Goal: Task Accomplishment & Management: Manage account settings

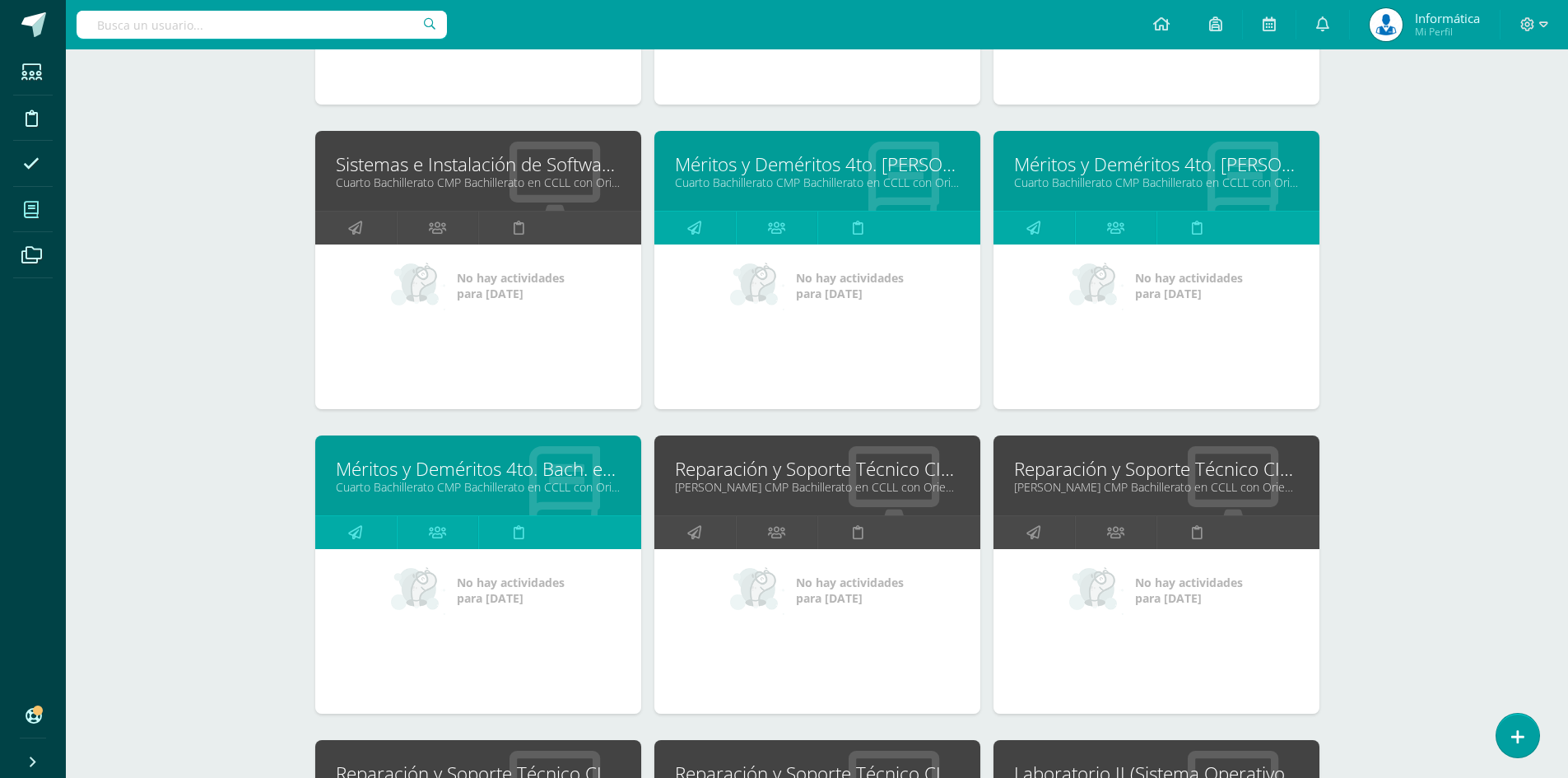
scroll to position [3856, 0]
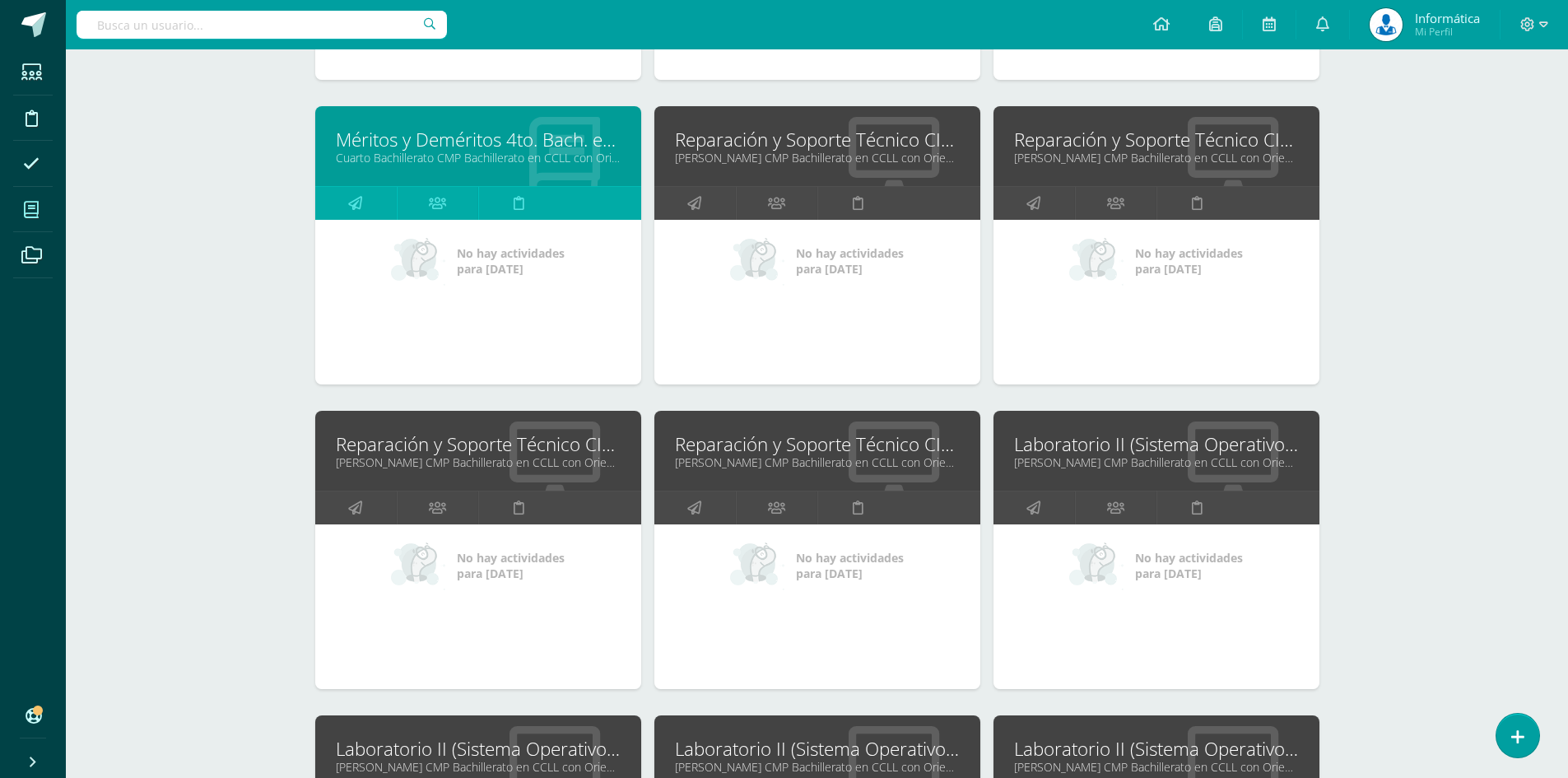
click at [1122, 150] on link "[PERSON_NAME] CMP Bachillerato en CCLL con Orientación en Computación "B"" at bounding box center [1156, 157] width 285 height 16
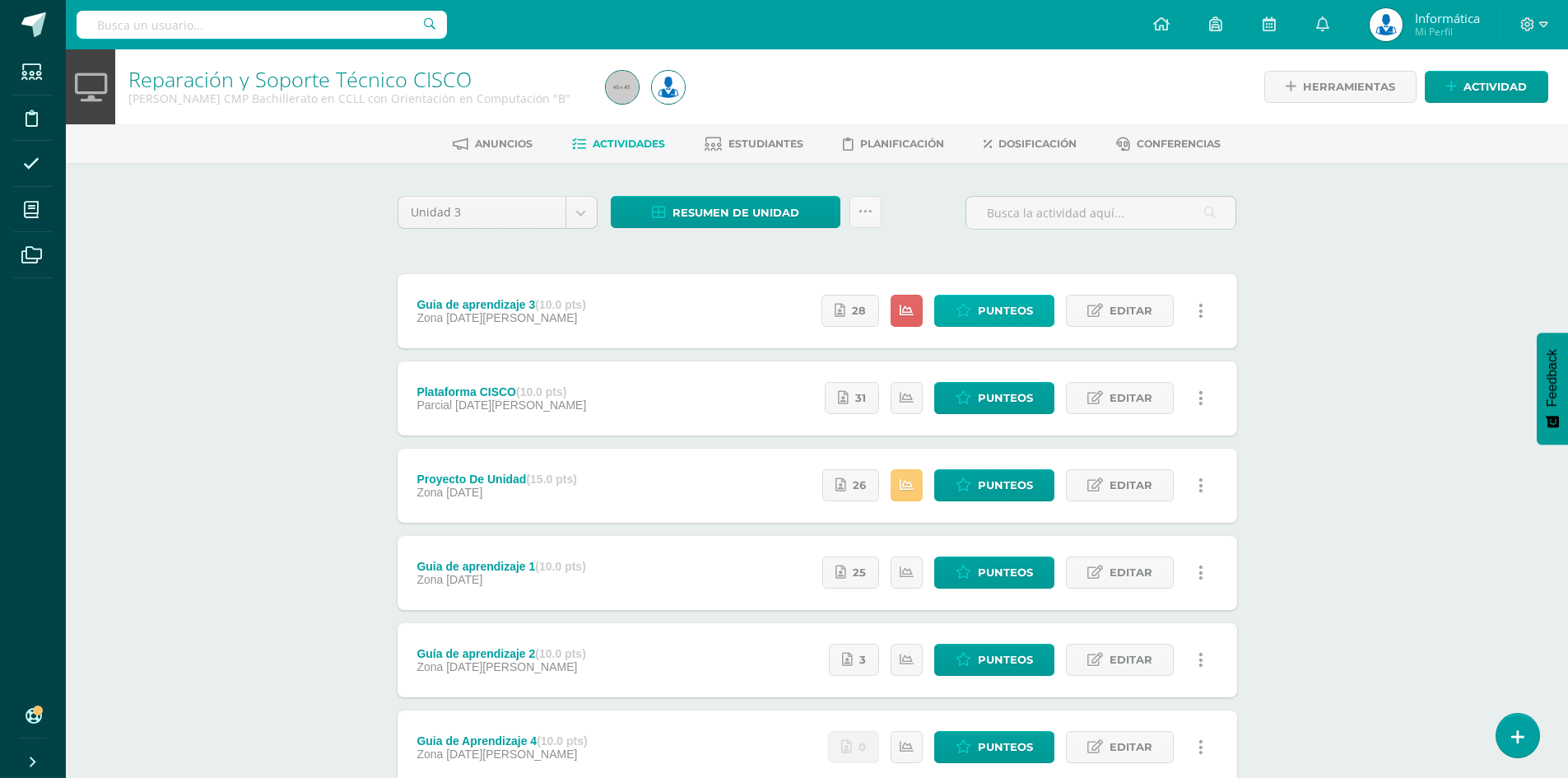
scroll to position [116, 0]
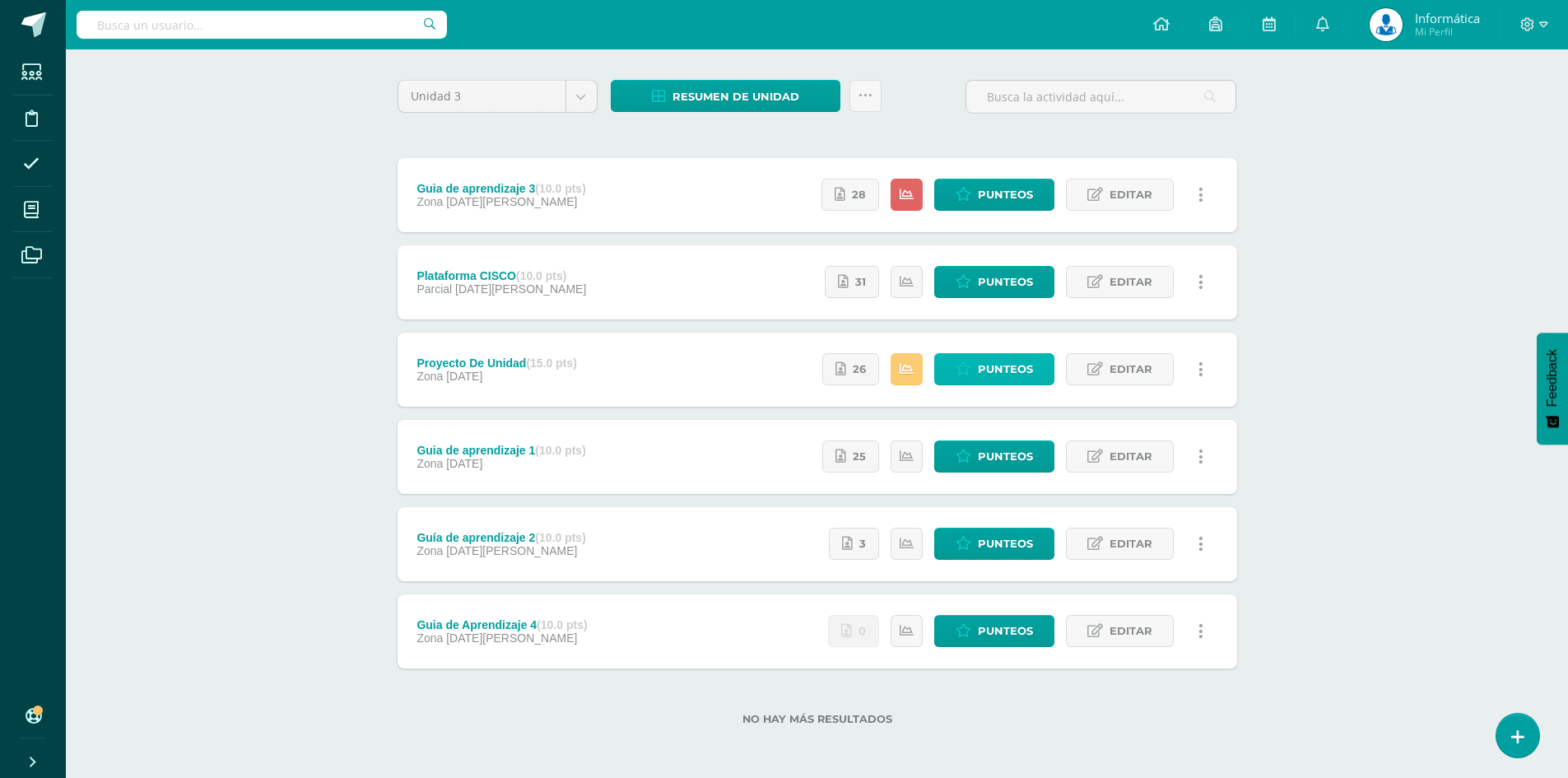
click at [1014, 376] on span "Punteos" at bounding box center [1005, 369] width 55 height 30
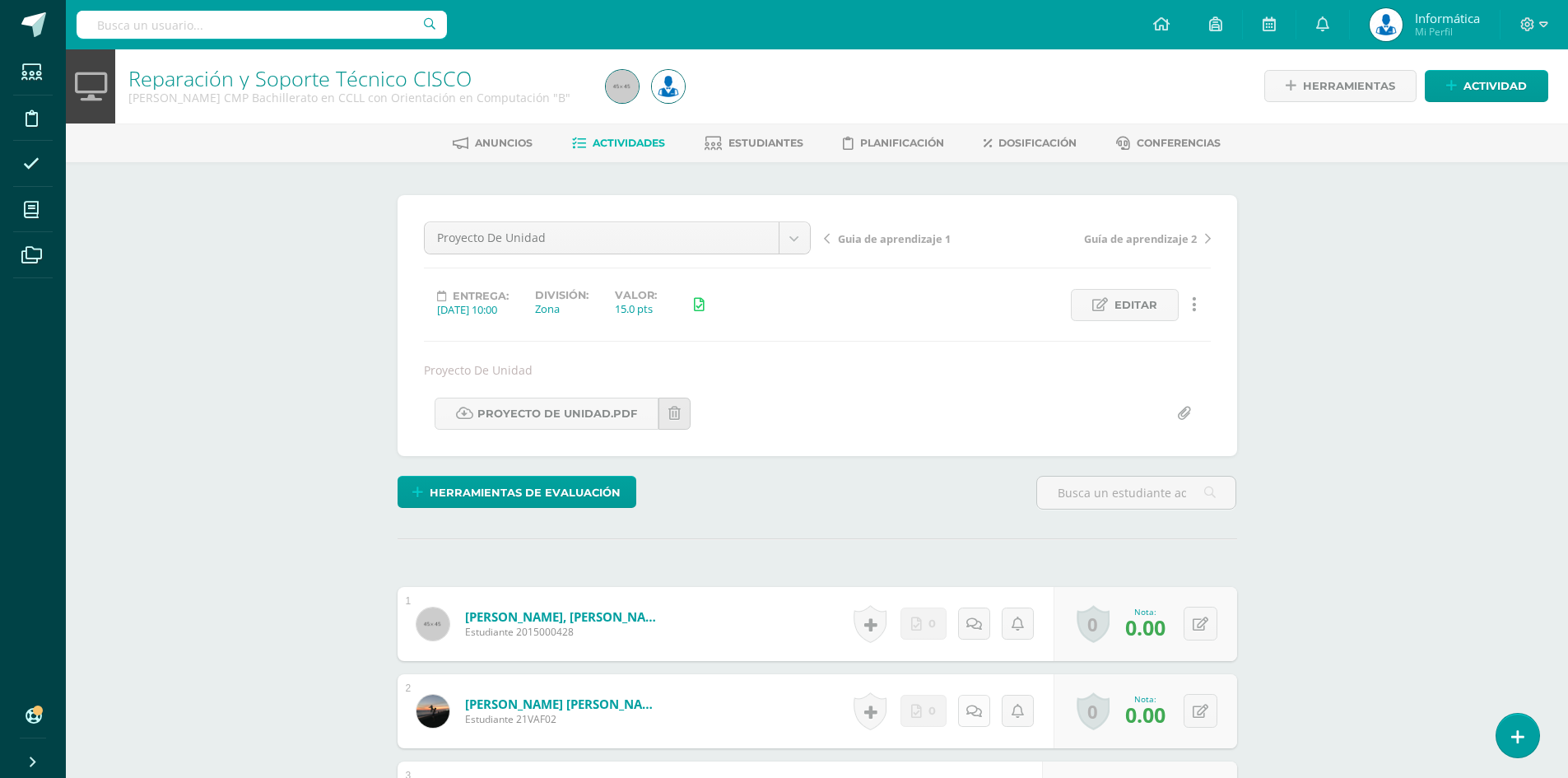
scroll to position [330, 0]
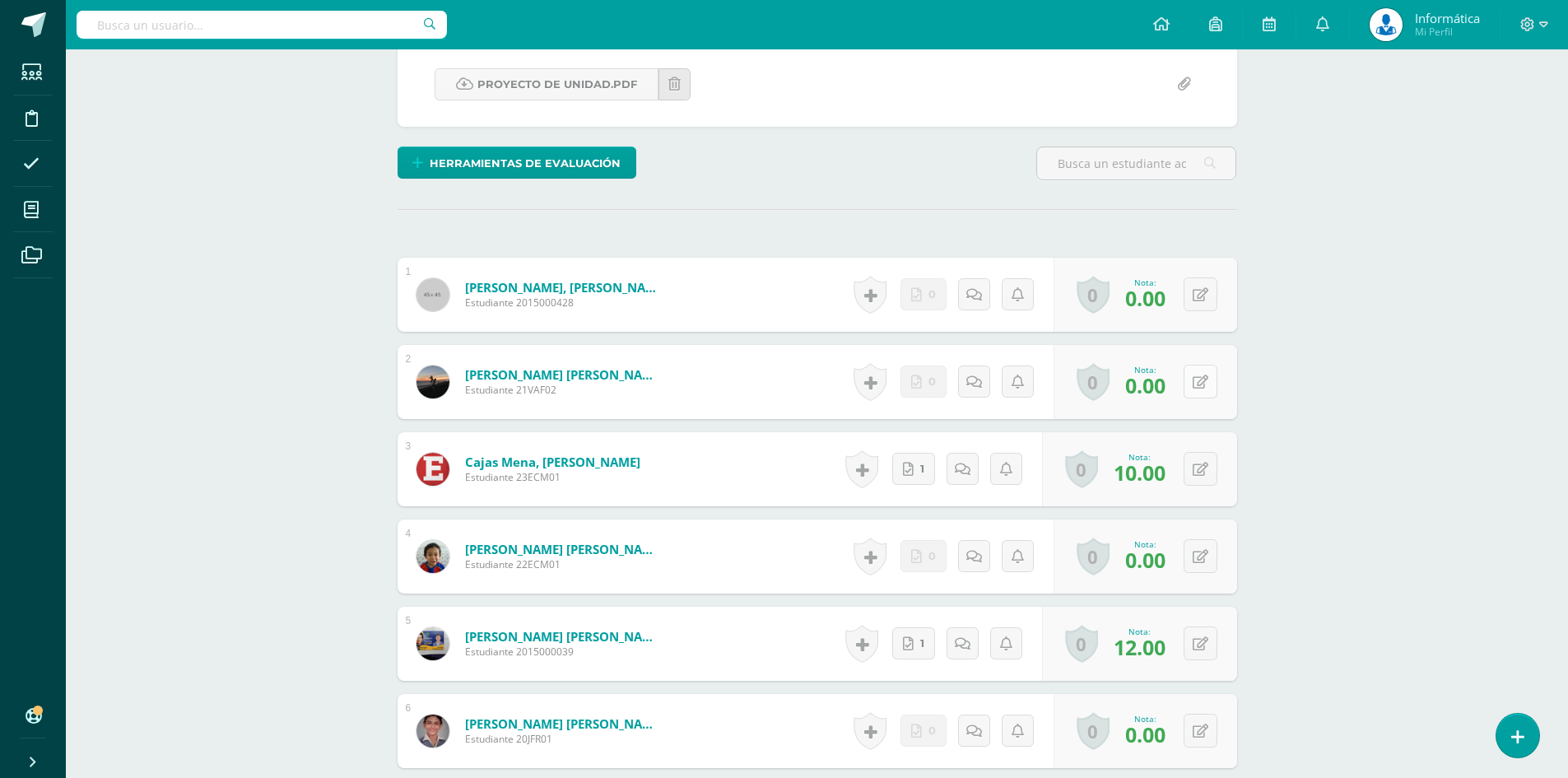
click at [1197, 385] on icon at bounding box center [1200, 382] width 16 height 14
type input "15"
click at [1182, 394] on link at bounding box center [1168, 388] width 33 height 33
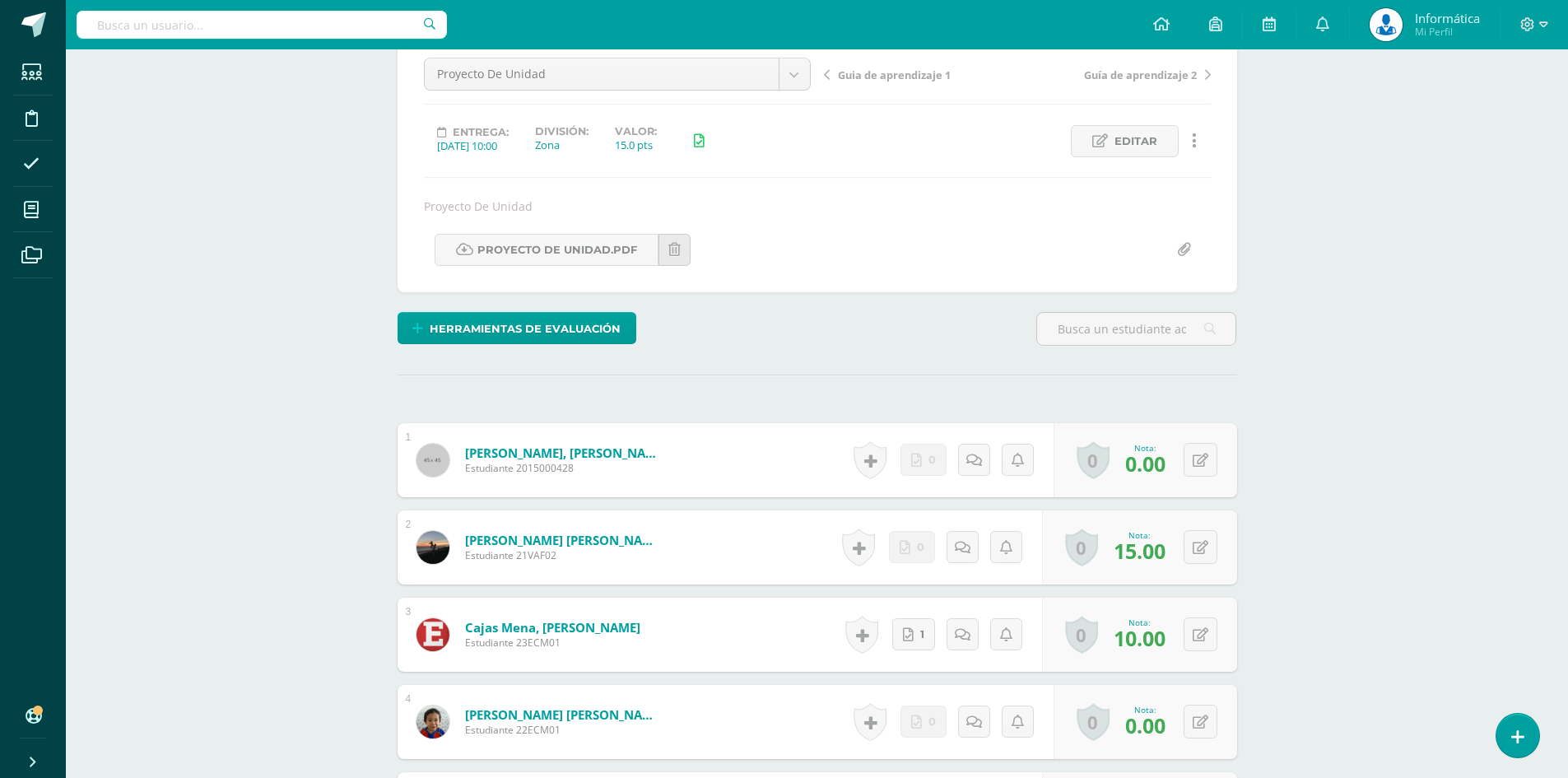
scroll to position [0, 0]
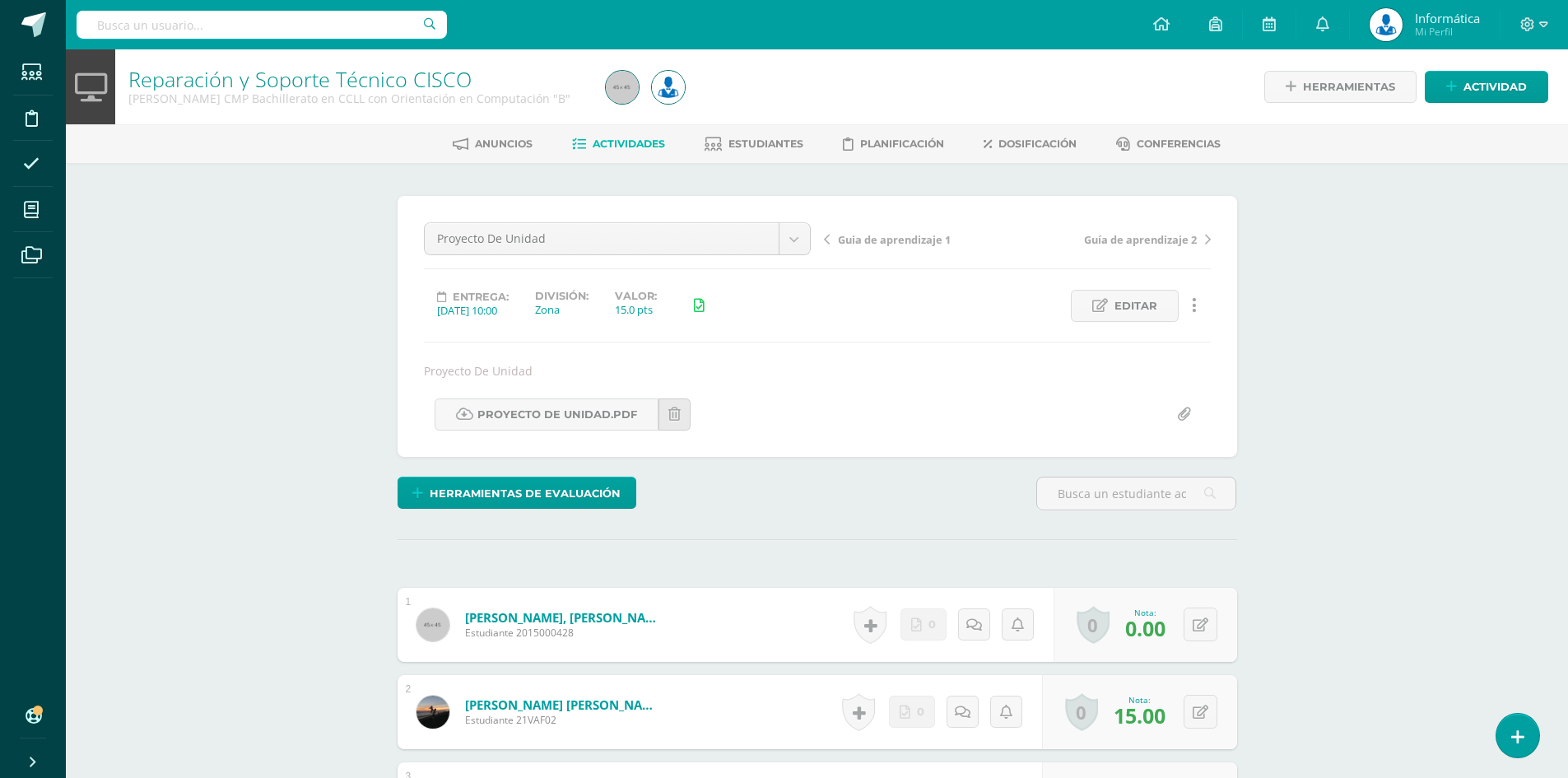
click at [618, 138] on span "Actividades" at bounding box center [628, 143] width 73 height 12
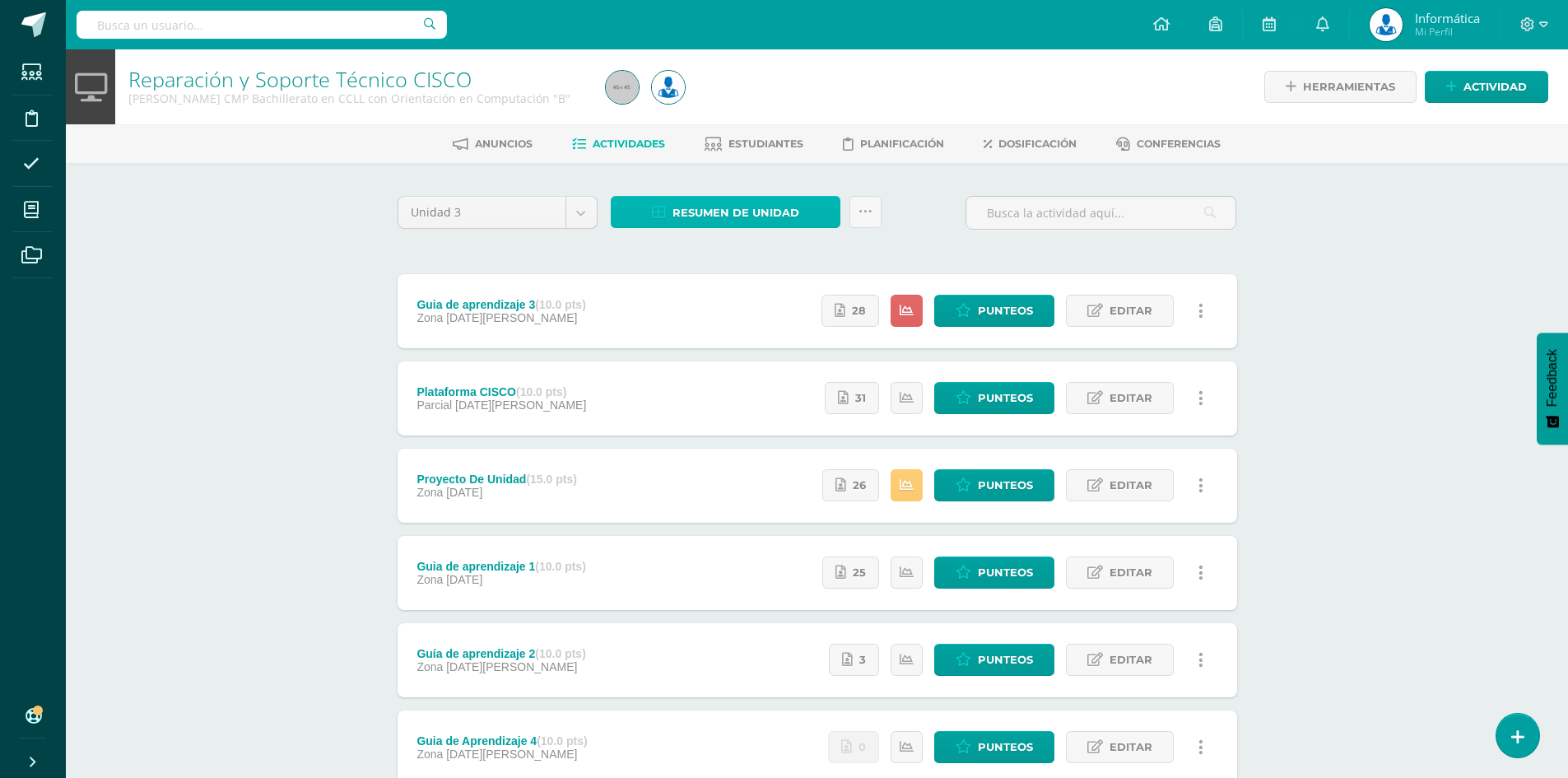
click at [721, 227] on span "Resumen de unidad" at bounding box center [735, 212] width 126 height 30
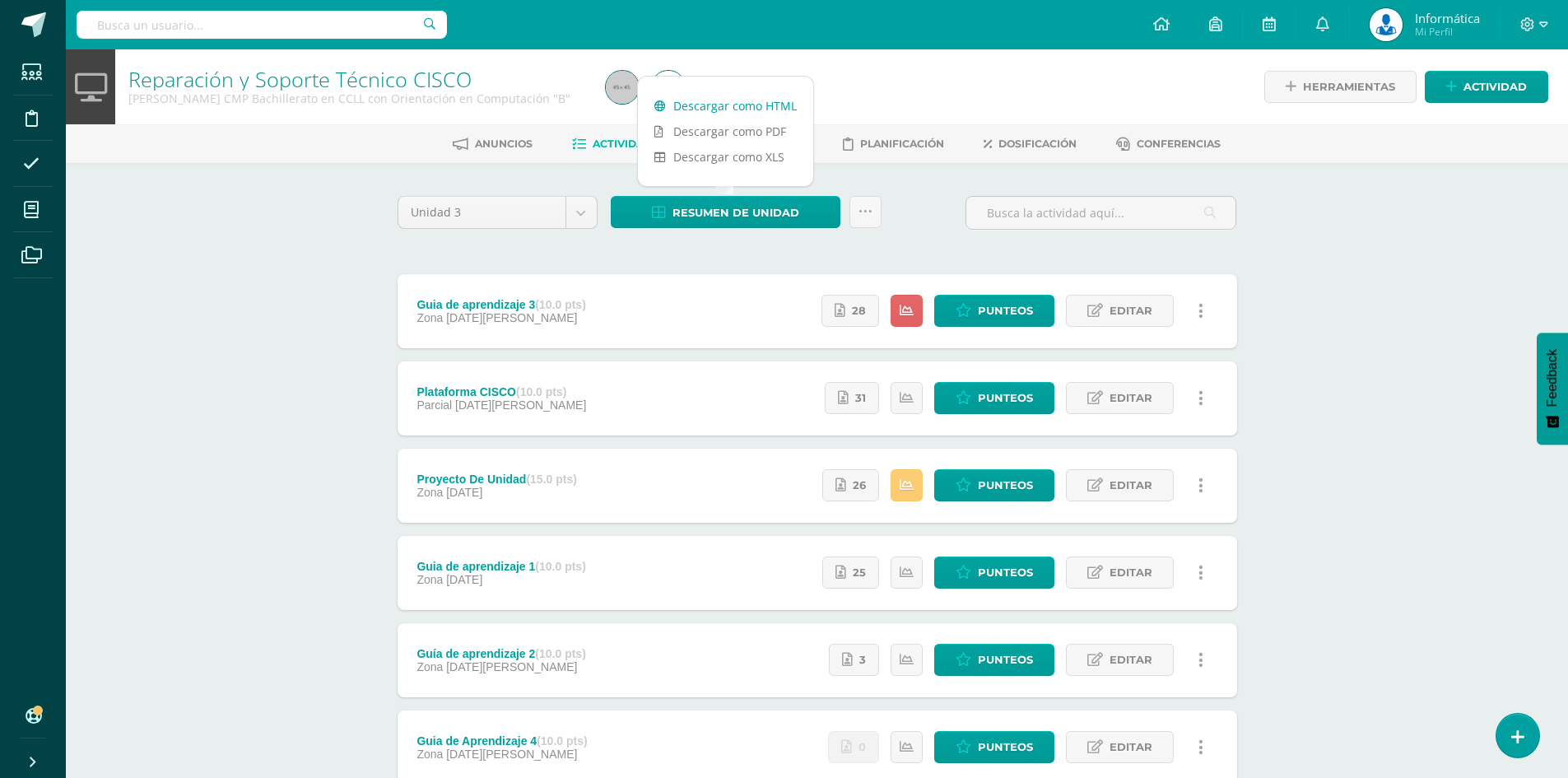
click at [740, 111] on link "Descargar como HTML" at bounding box center [725, 106] width 175 height 26
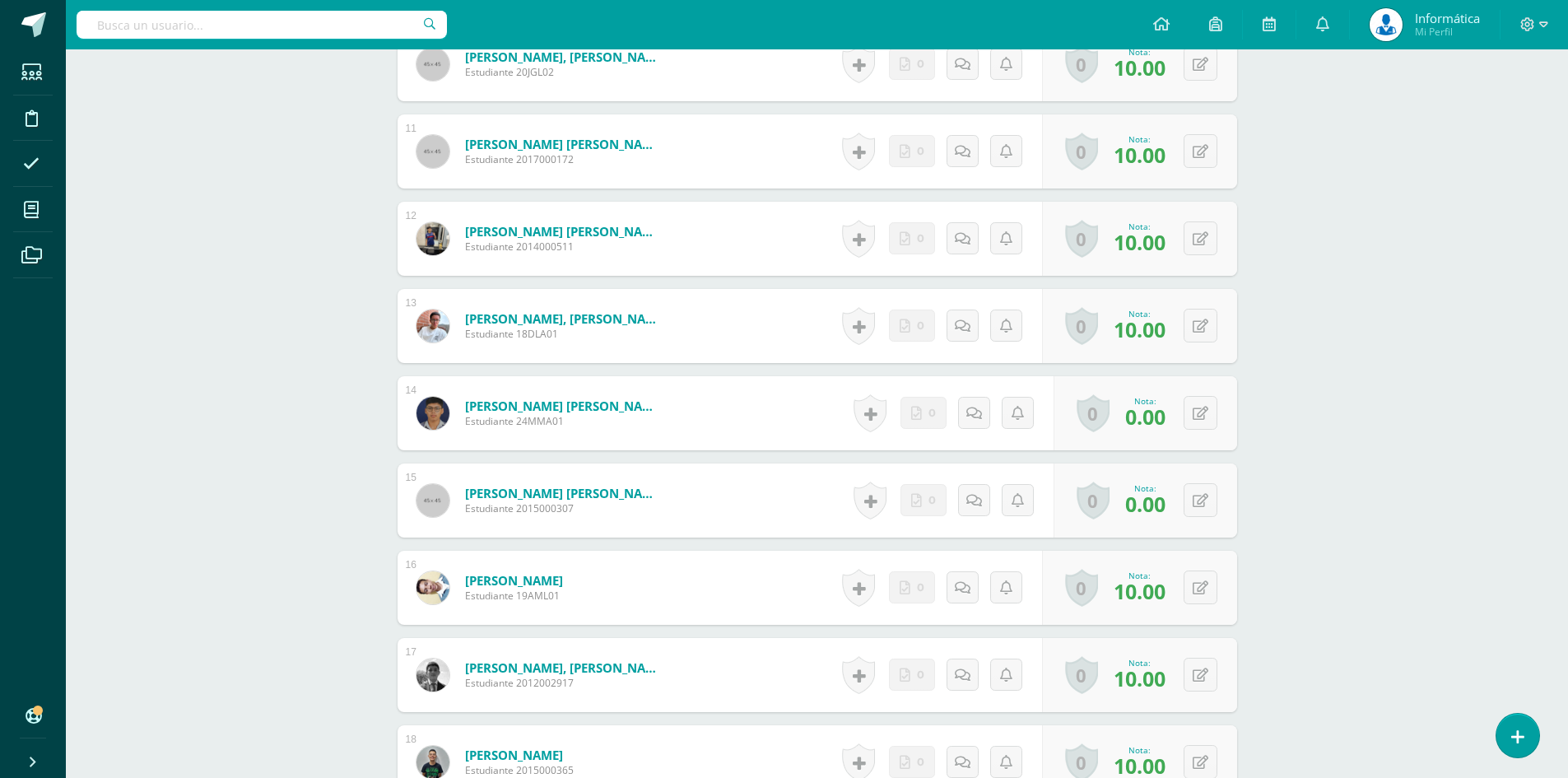
scroll to position [1660, 0]
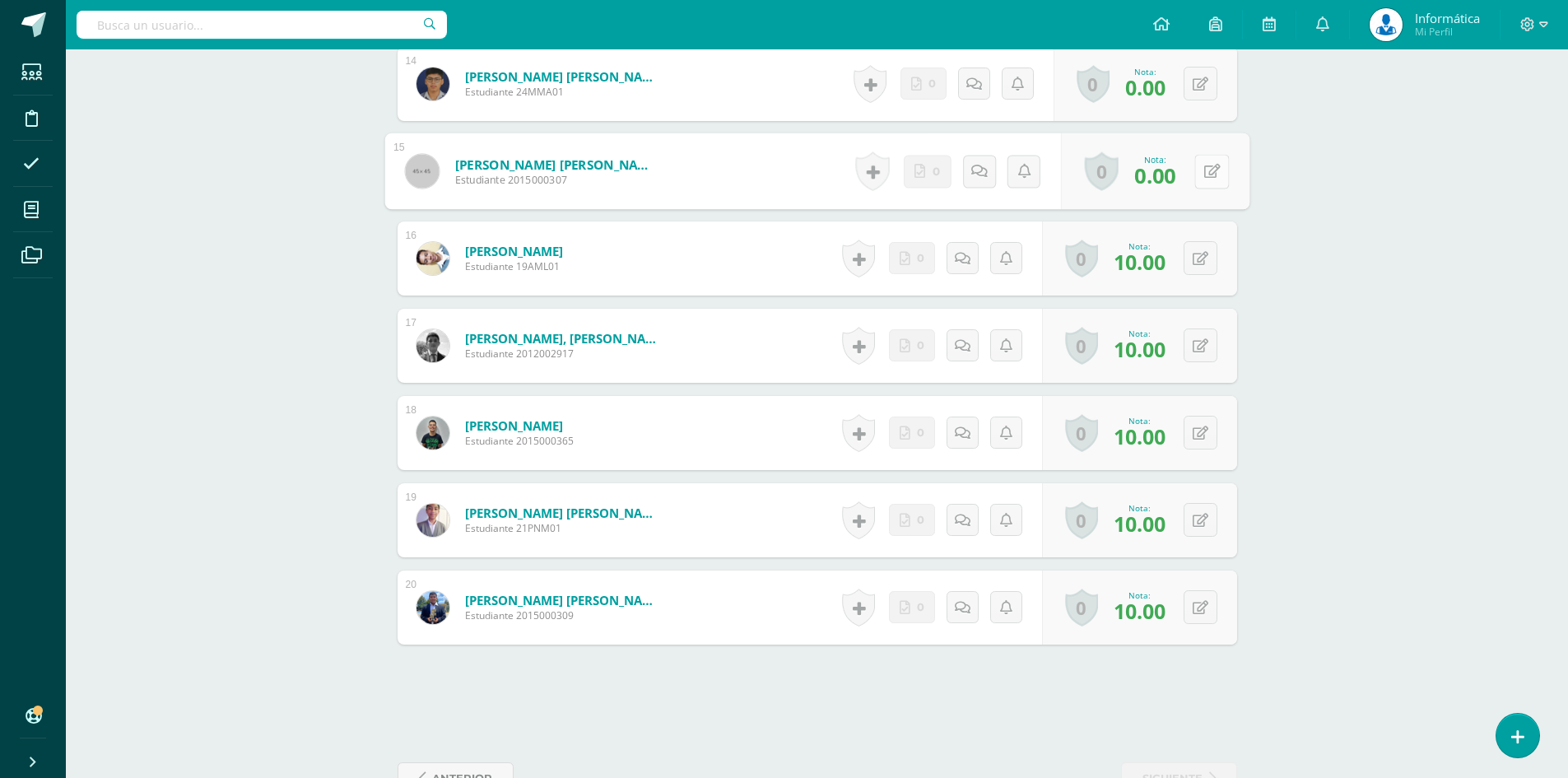
click at [1201, 170] on button at bounding box center [1210, 171] width 34 height 34
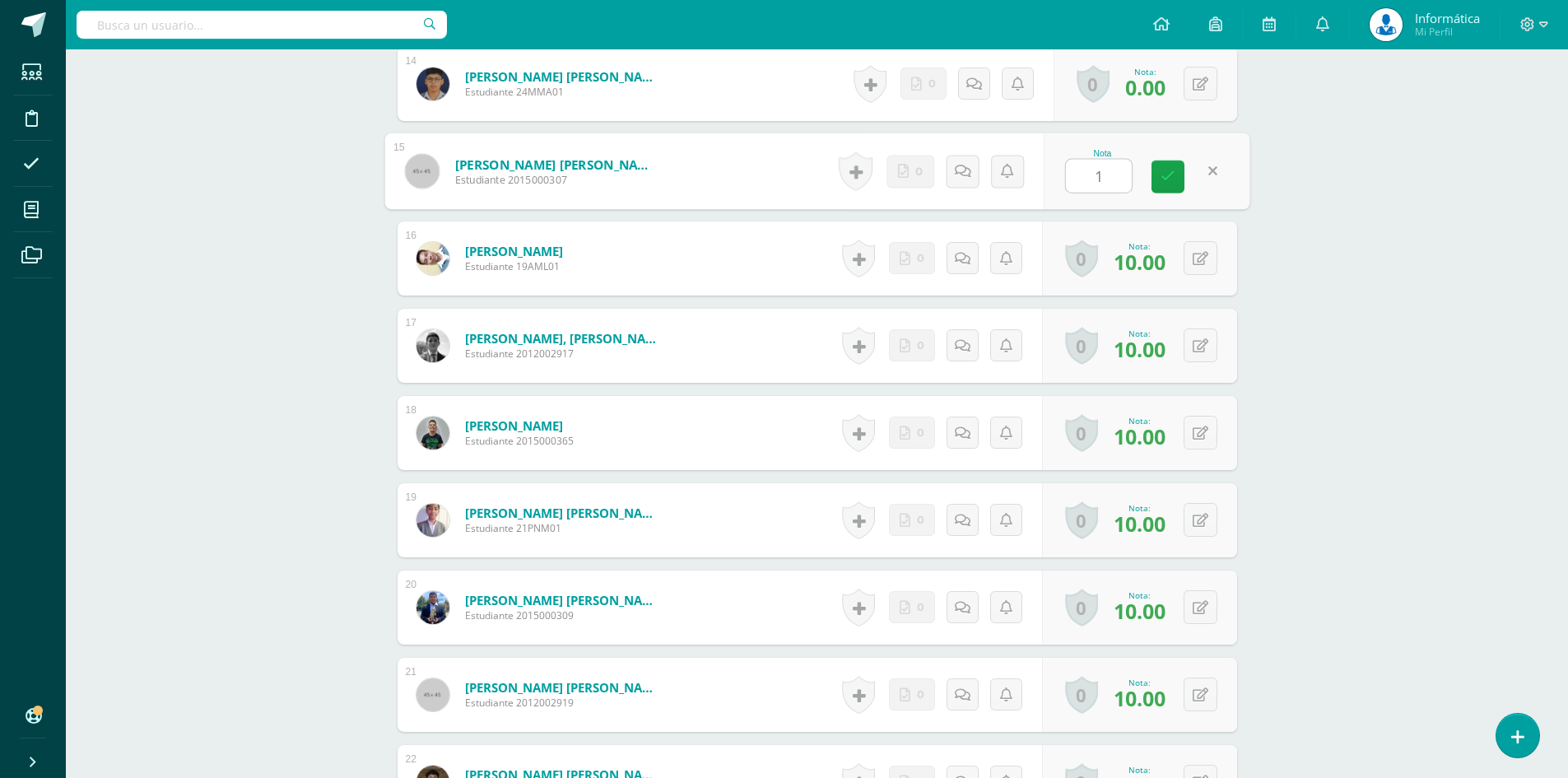
type input "10"
click at [1157, 179] on link at bounding box center [1168, 177] width 33 height 33
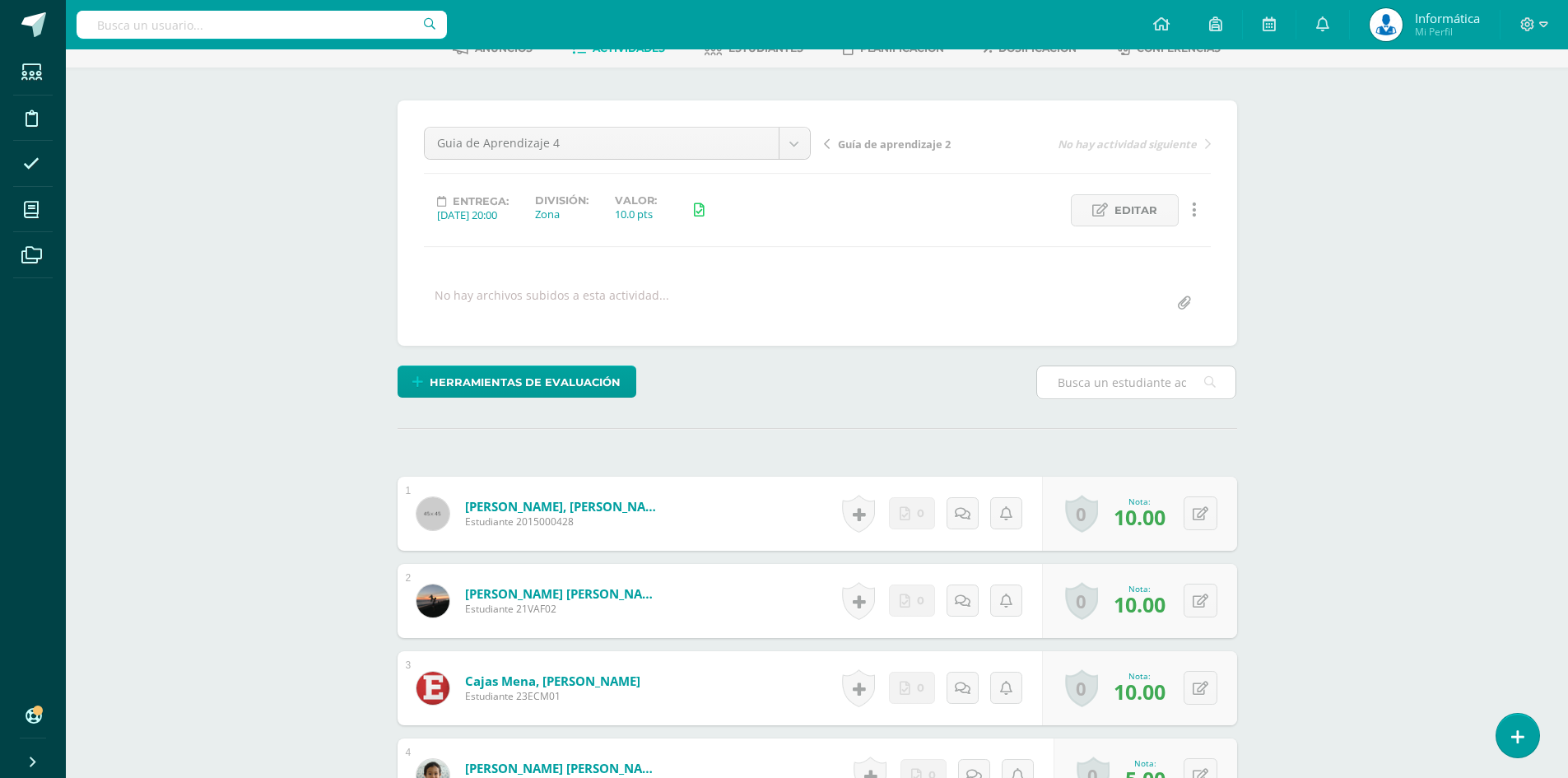
scroll to position [0, 0]
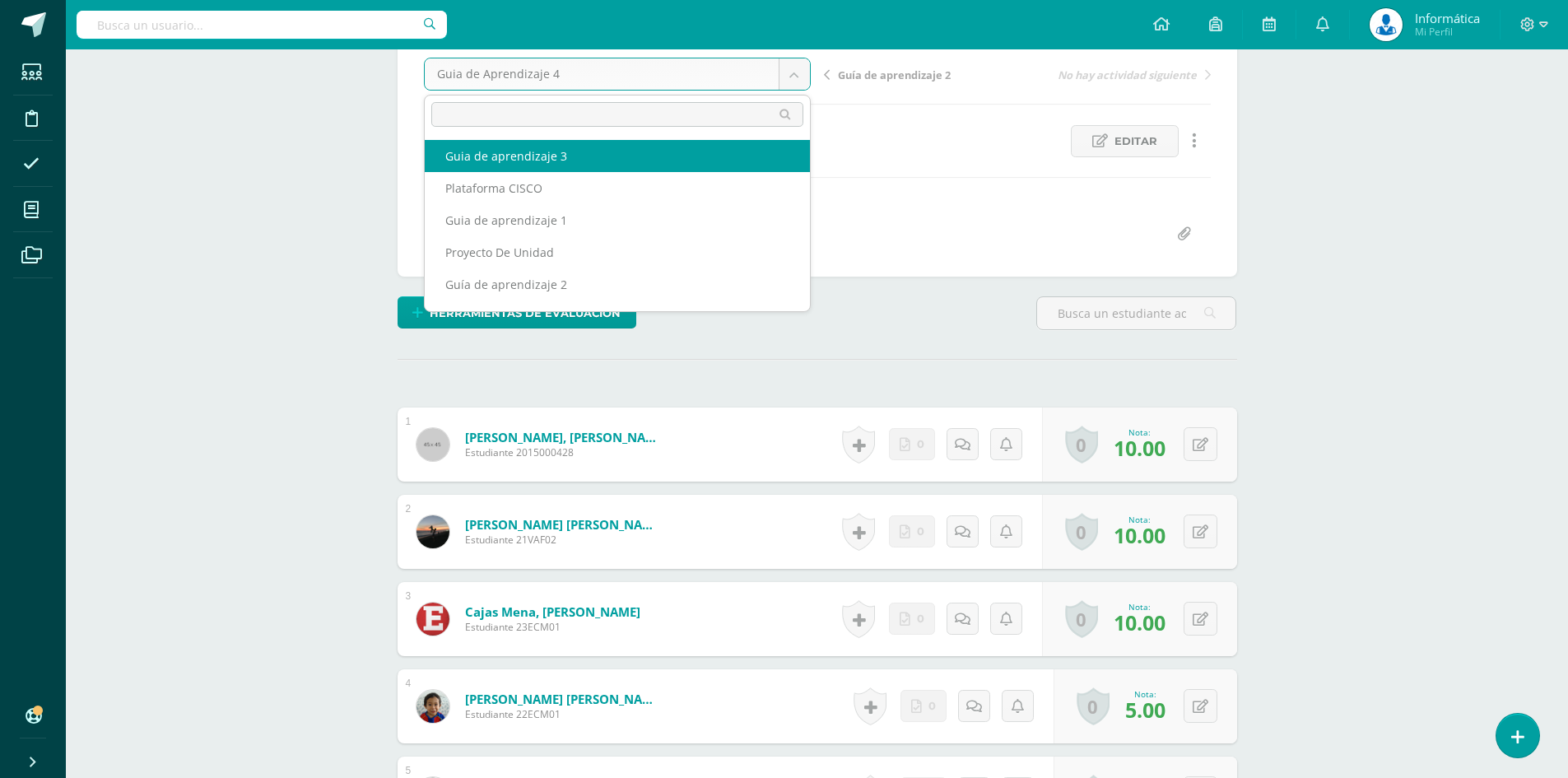
select select "/dashboard/teacher/grade-activity/175327/"
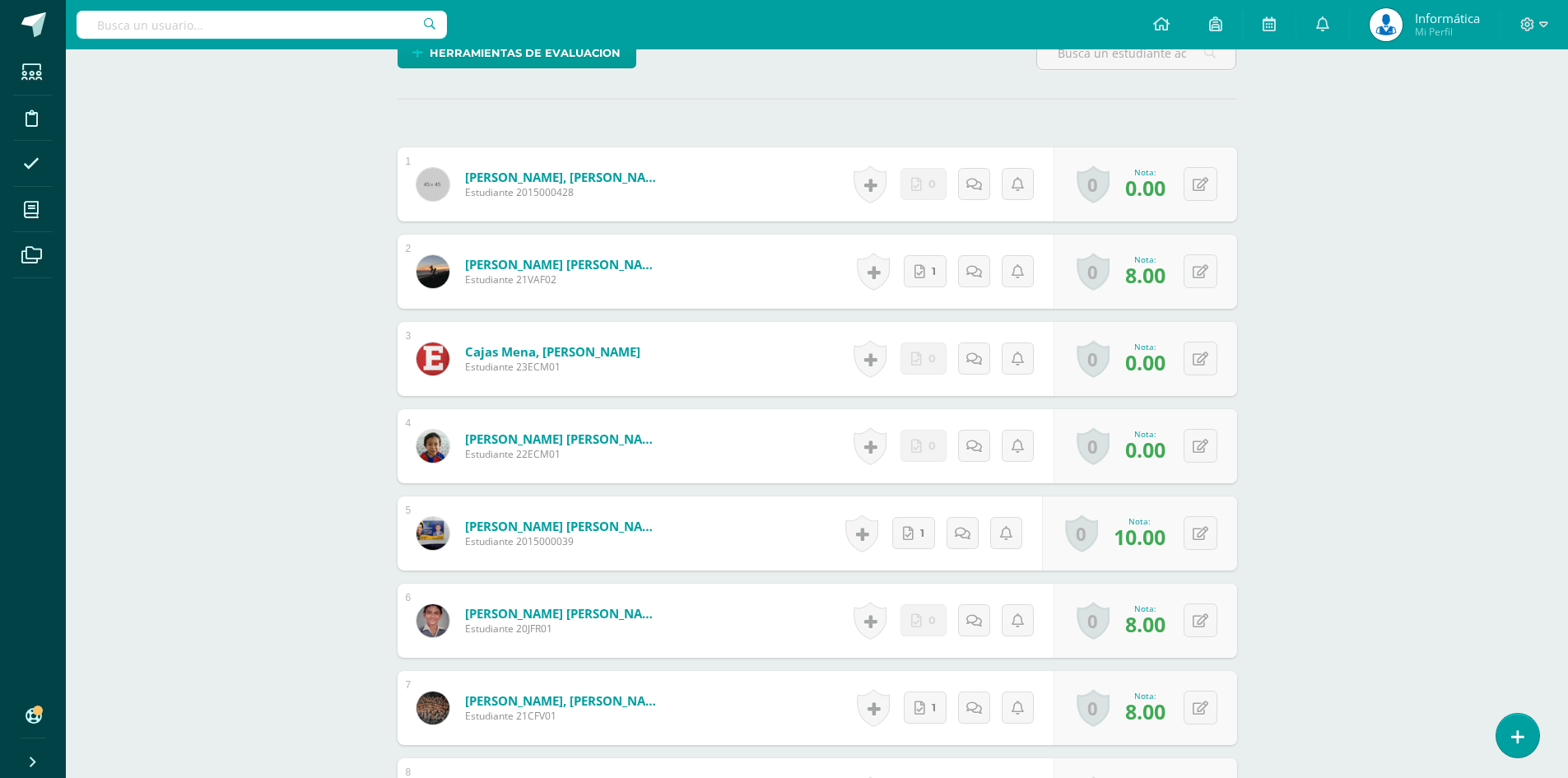
scroll to position [111, 0]
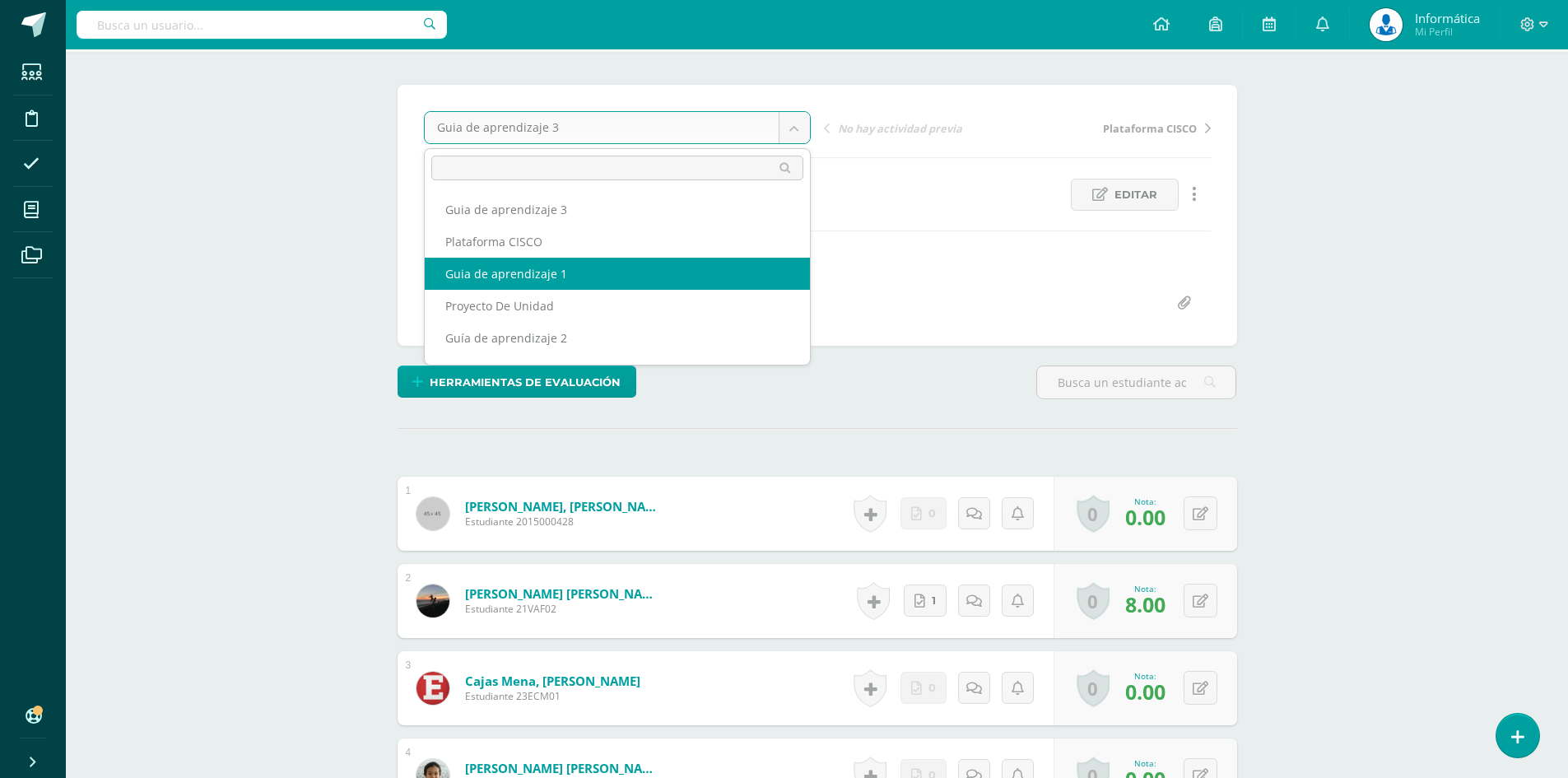
select select "/dashboard/teacher/grade-activity/176236/"
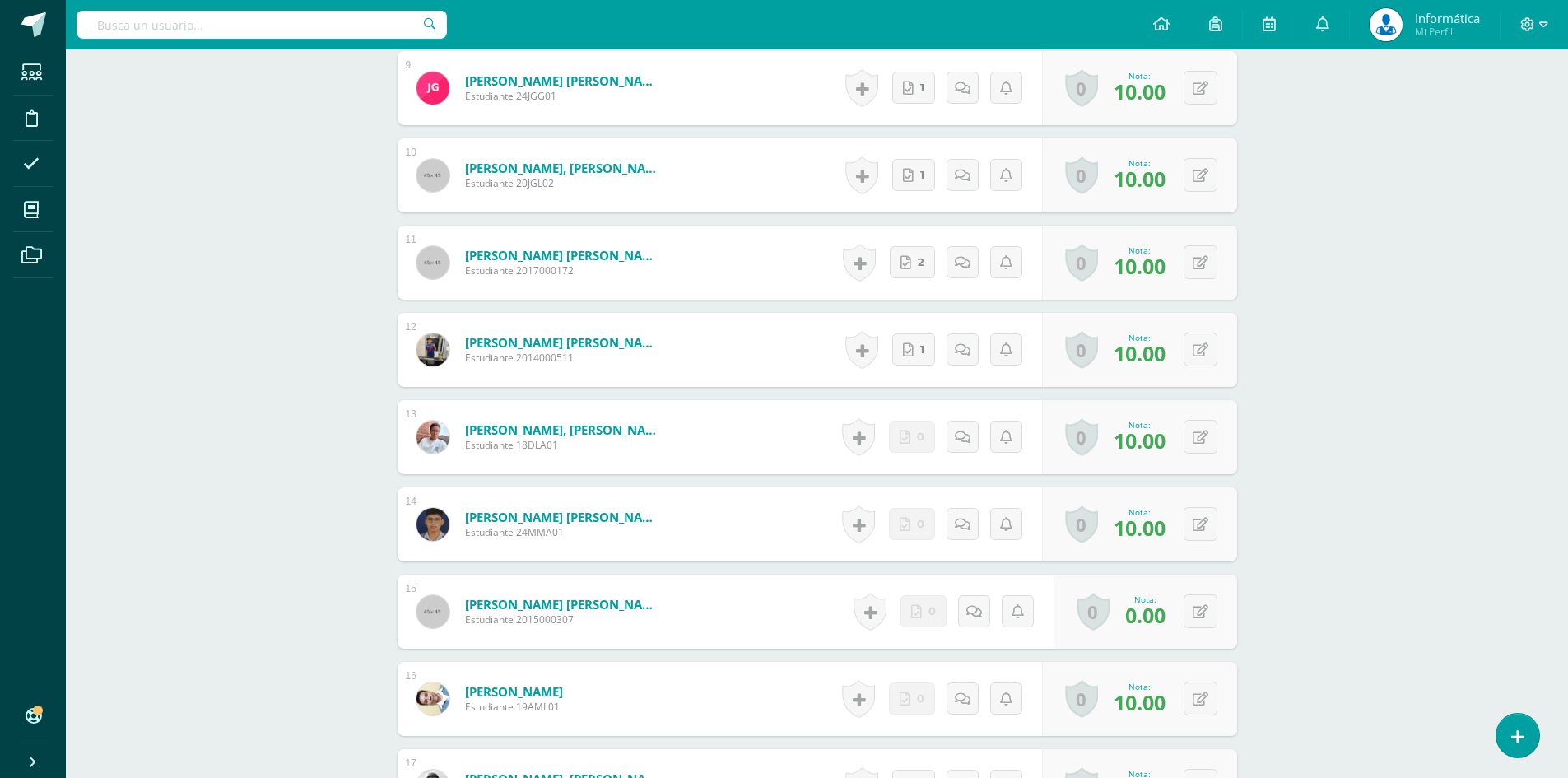
scroll to position [1482, 0]
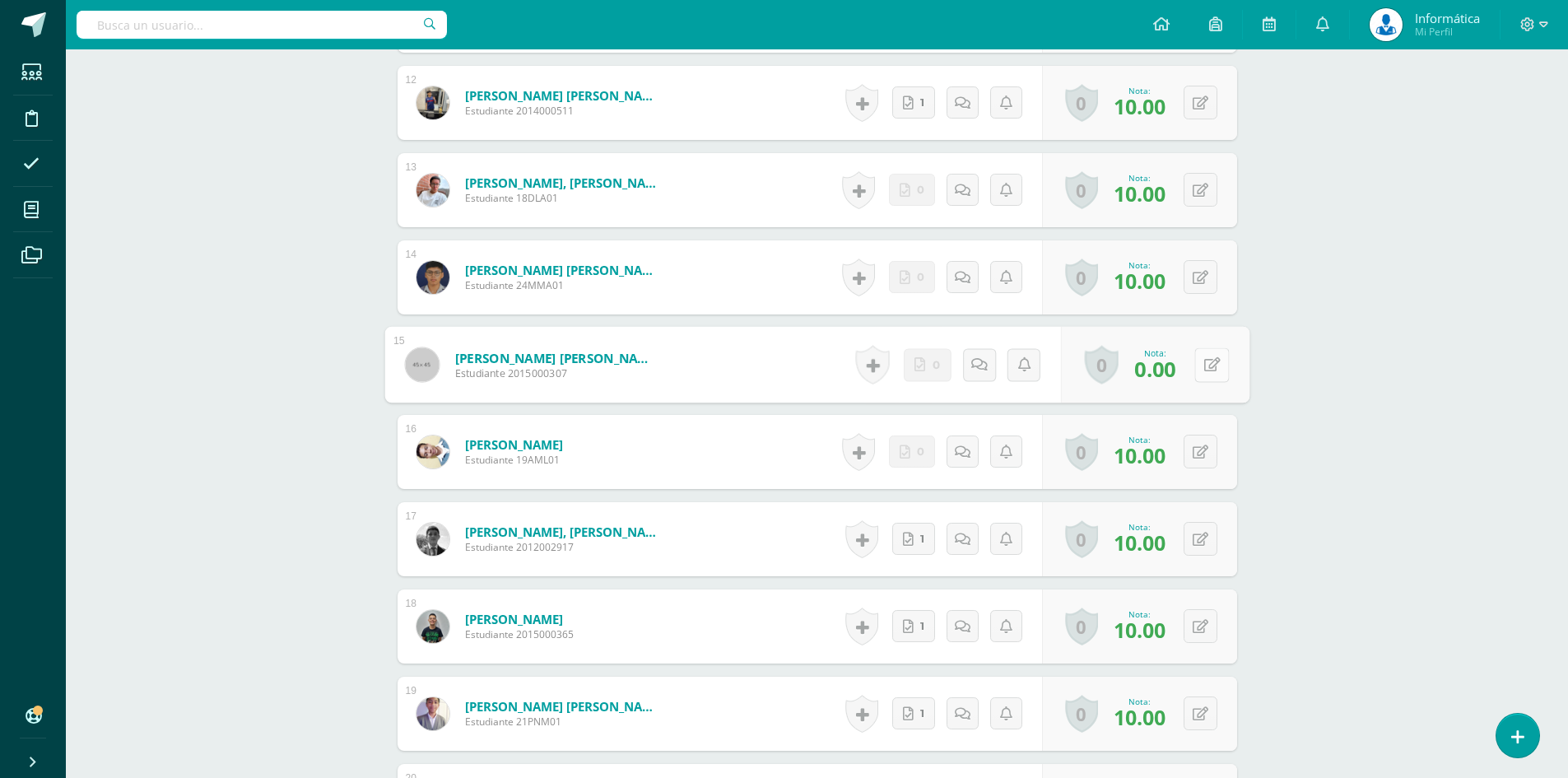
click at [1198, 368] on button at bounding box center [1210, 364] width 34 height 34
type input "10"
click at [1176, 373] on link at bounding box center [1168, 371] width 33 height 33
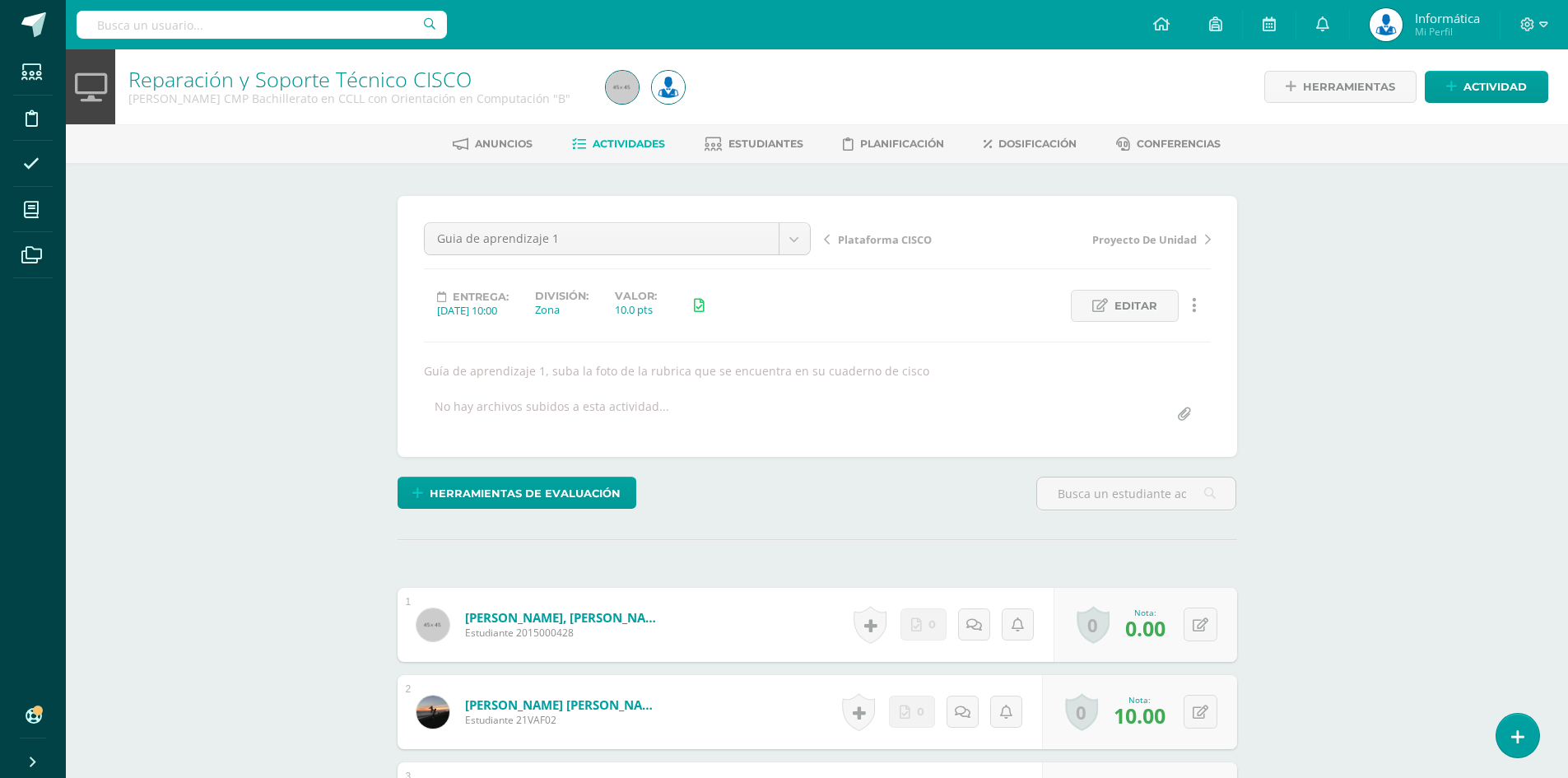
scroll to position [1, 0]
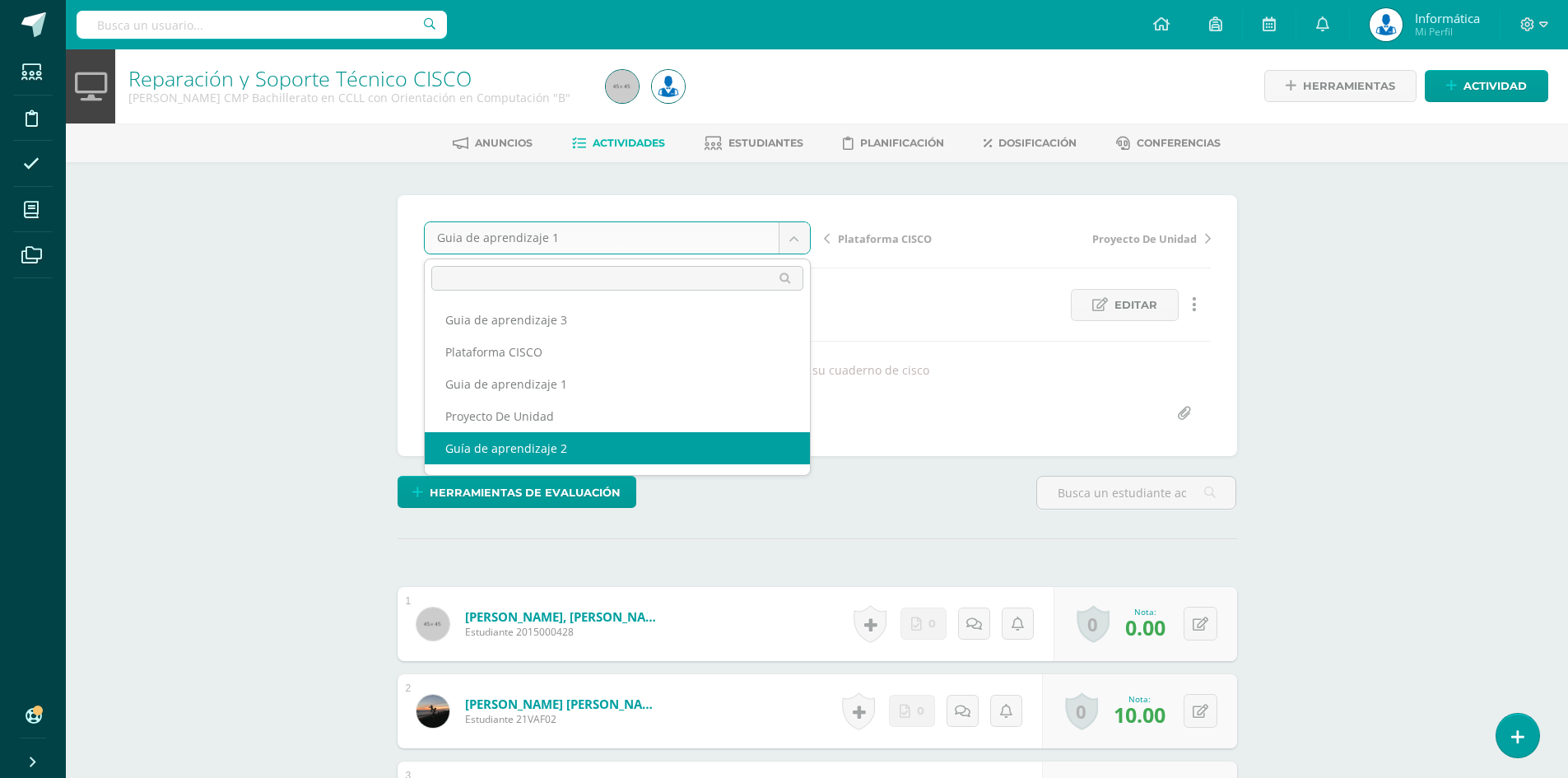
select select "/dashboard/teacher/grade-activity/175330/"
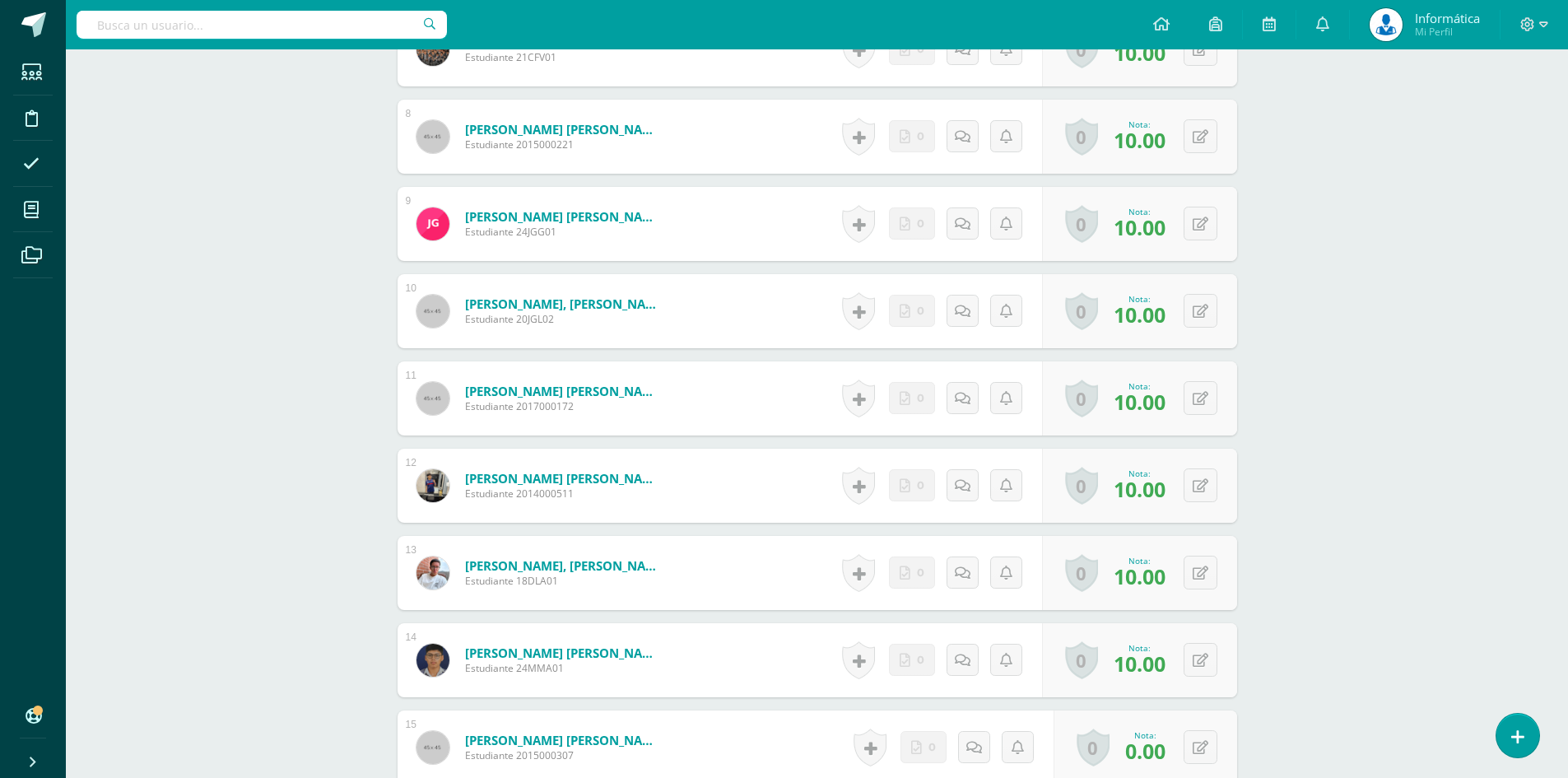
scroll to position [1393, 0]
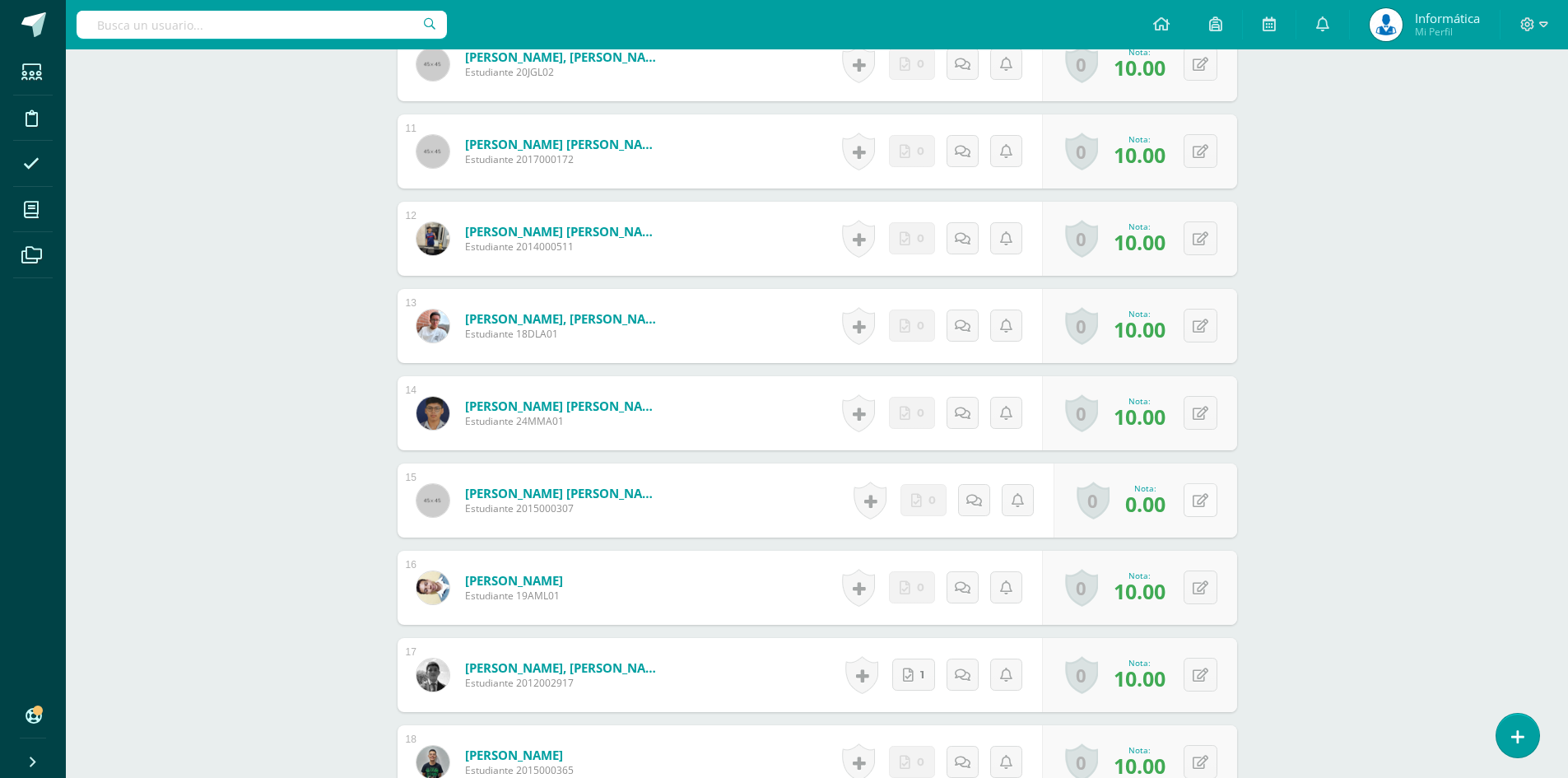
click at [1194, 508] on button at bounding box center [1200, 500] width 34 height 34
type input "10"
click at [1173, 510] on icon at bounding box center [1168, 506] width 15 height 14
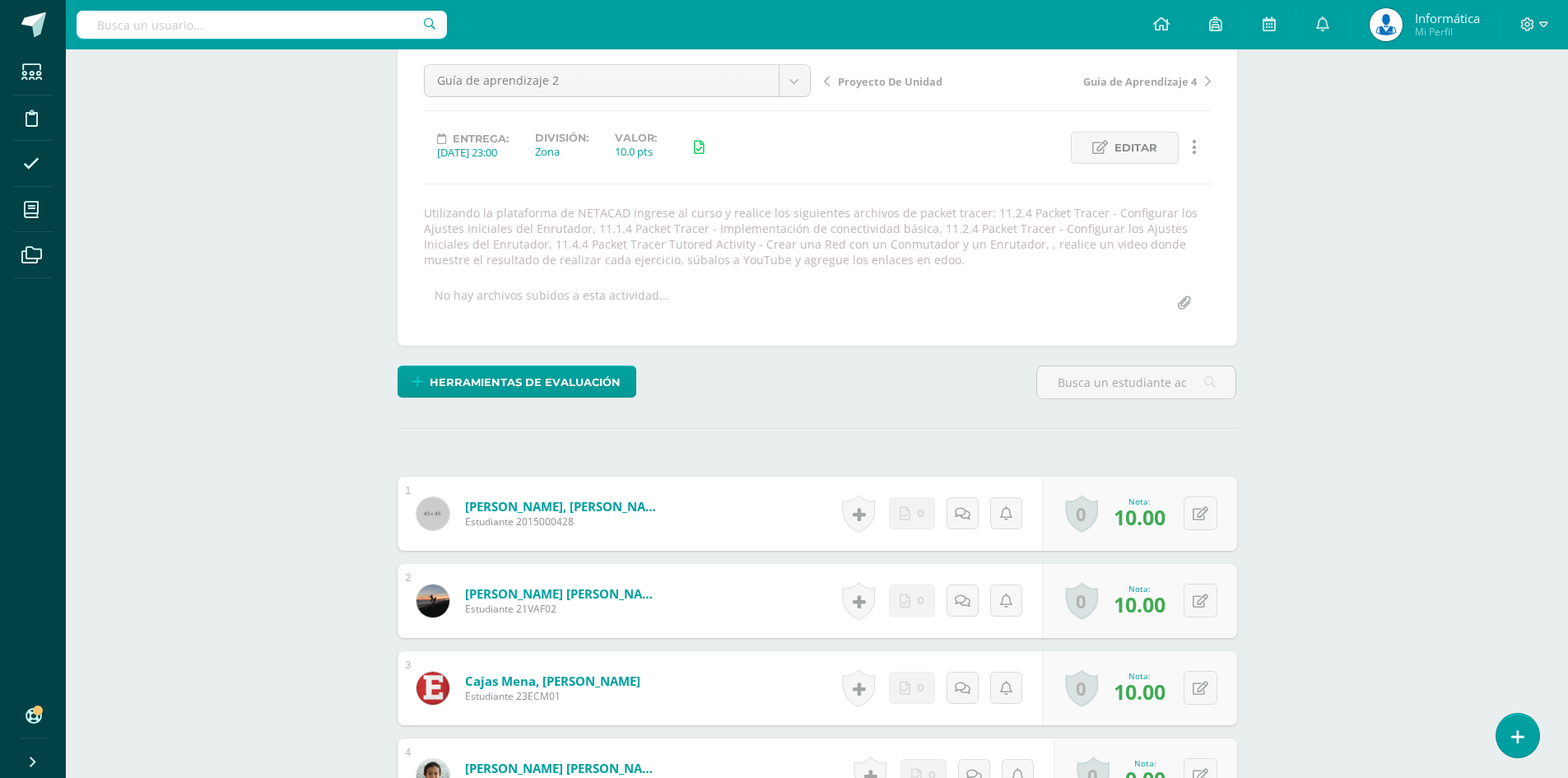
scroll to position [0, 0]
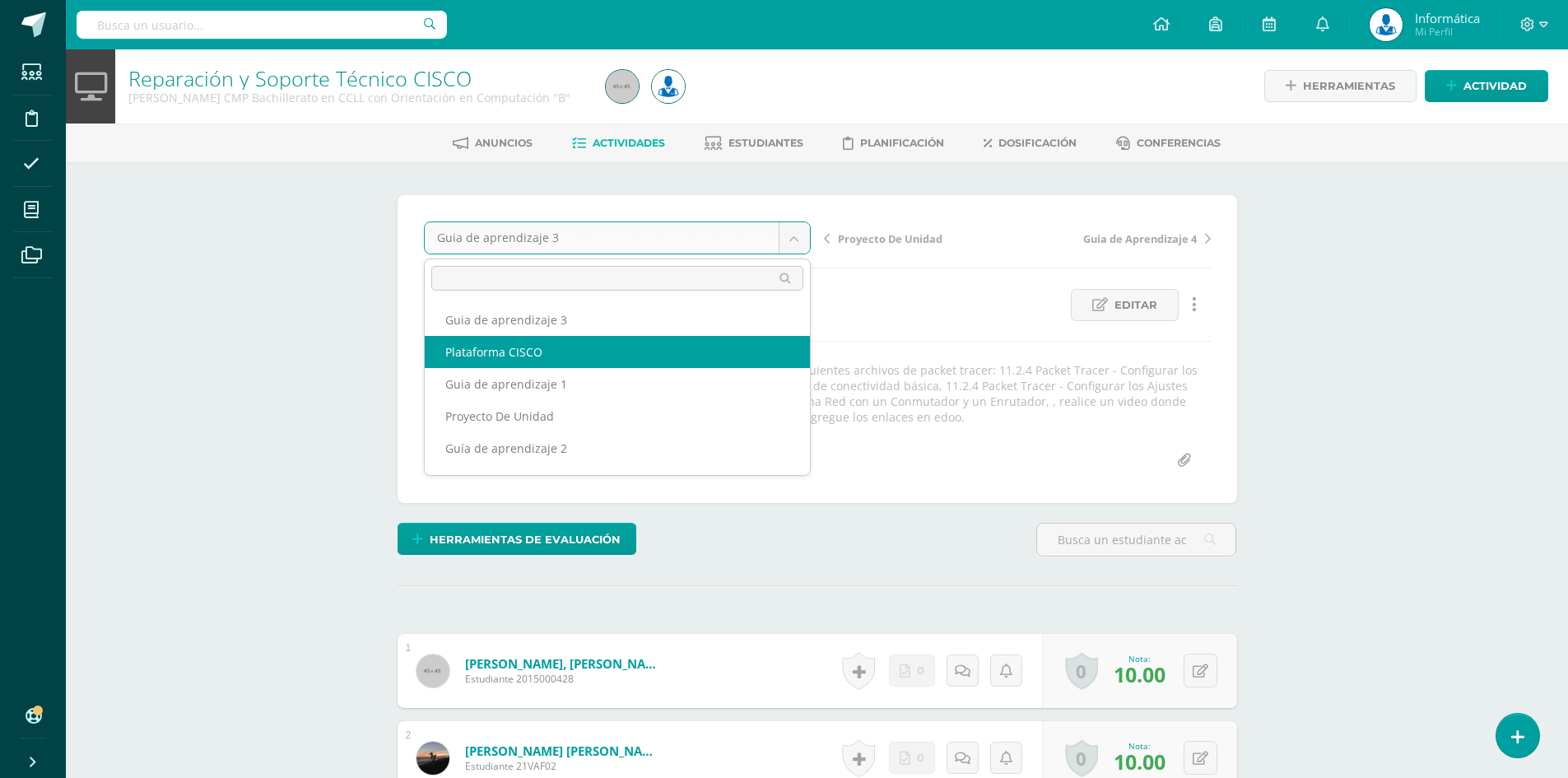
select select "/dashboard/teacher/grade-activity/176292/"
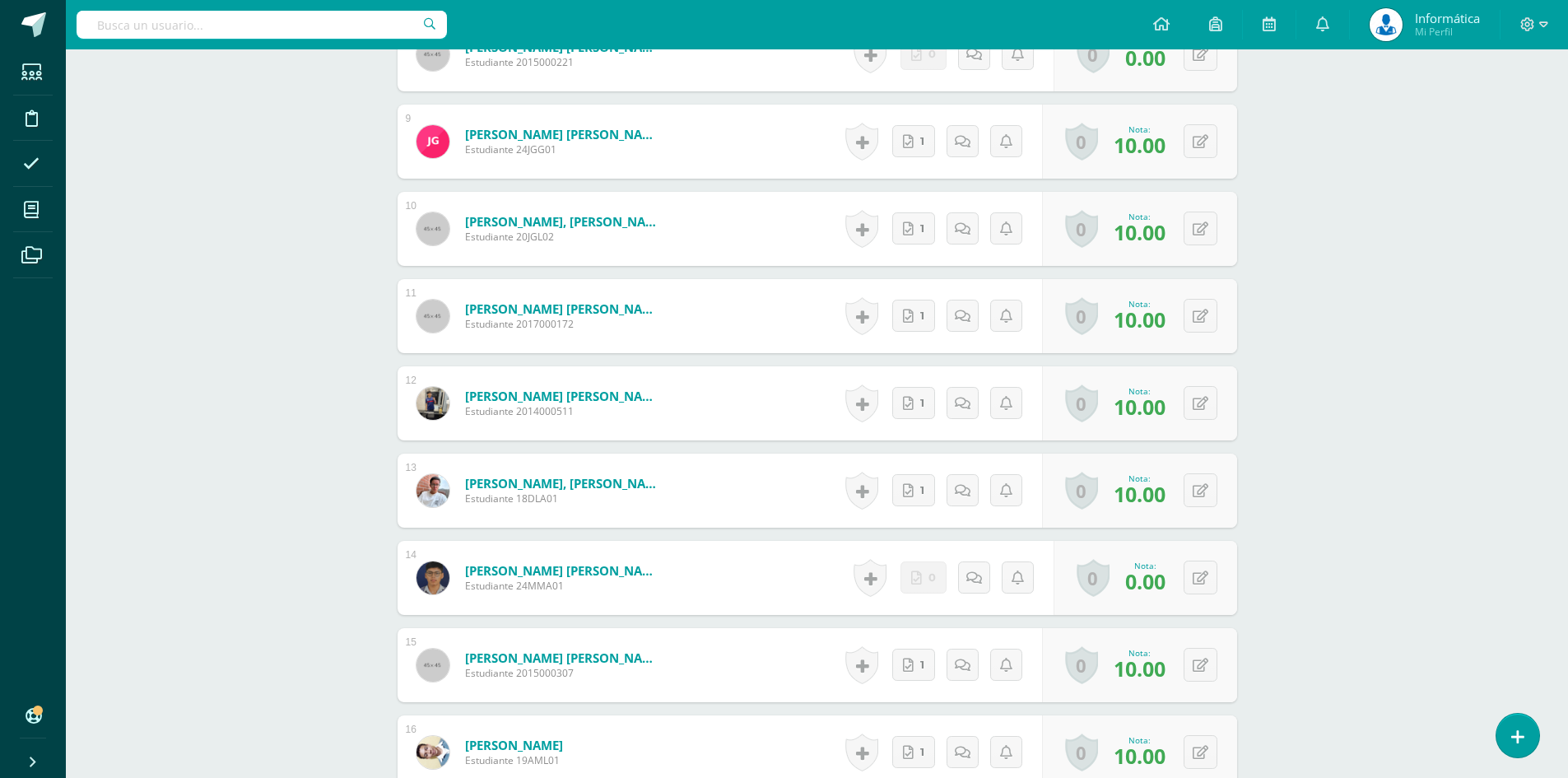
scroll to position [935, 0]
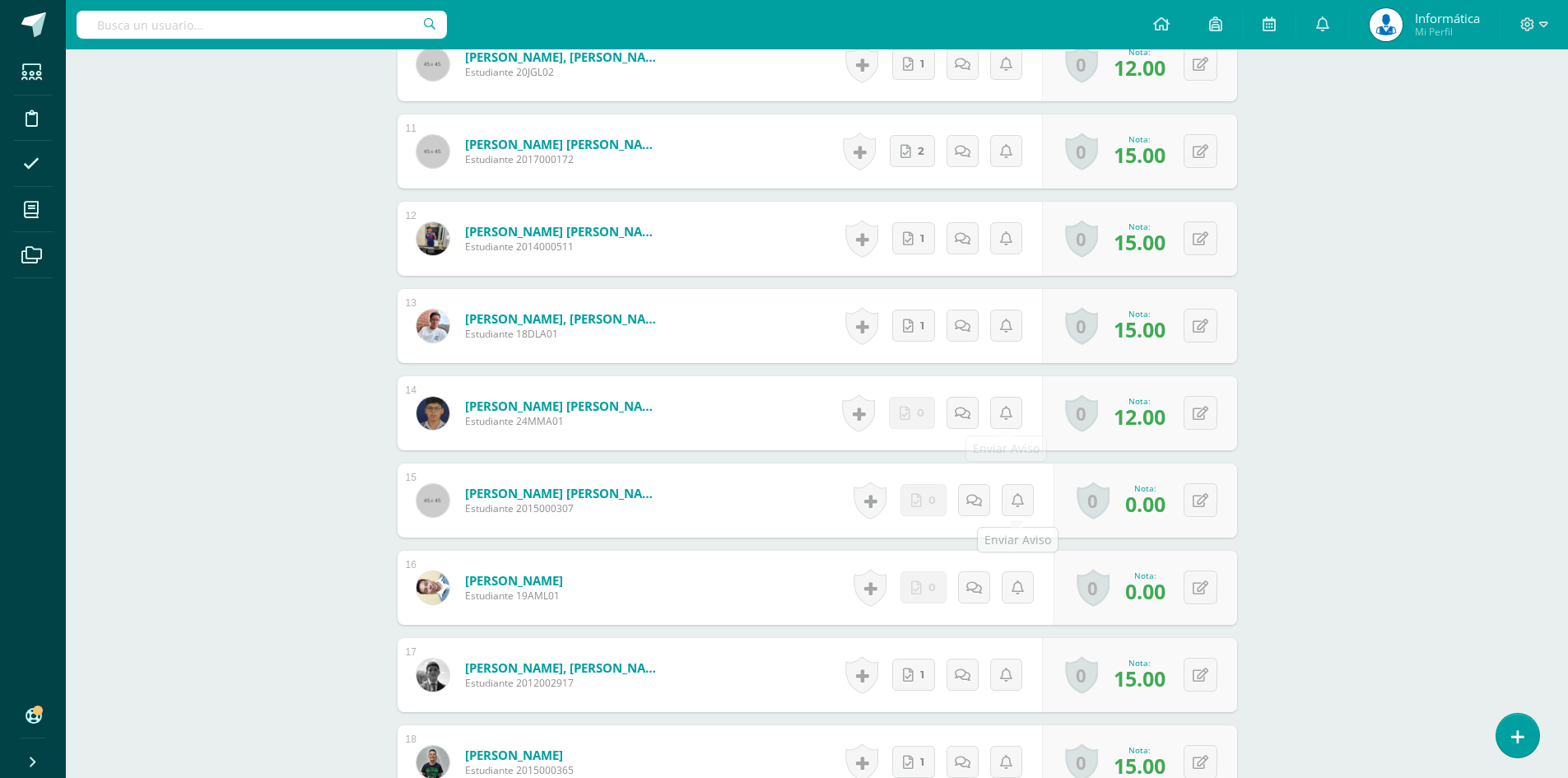
scroll to position [1429, 0]
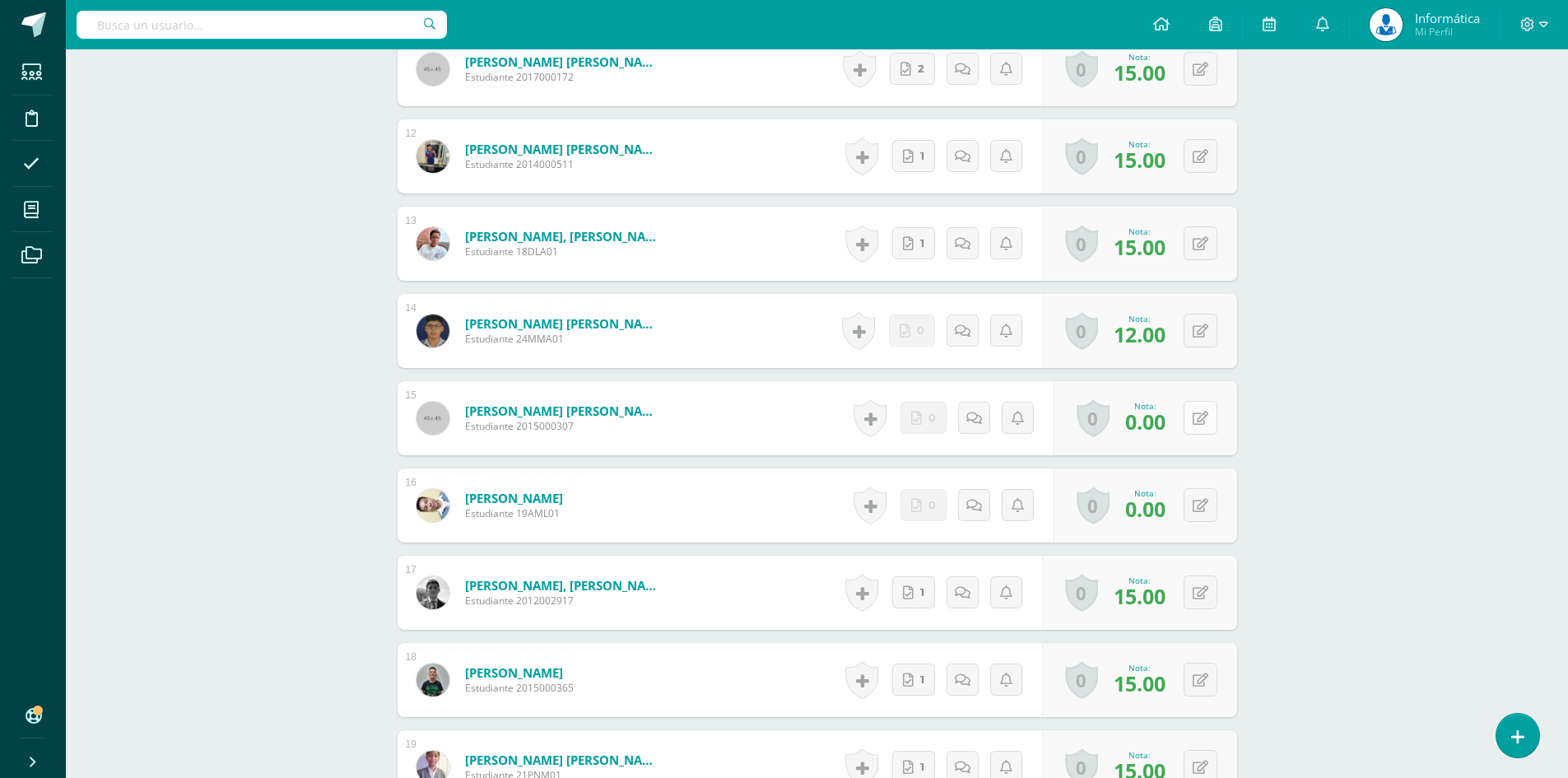
click at [1194, 427] on button at bounding box center [1200, 417] width 34 height 34
type input "10"
click at [1170, 437] on link at bounding box center [1168, 425] width 33 height 33
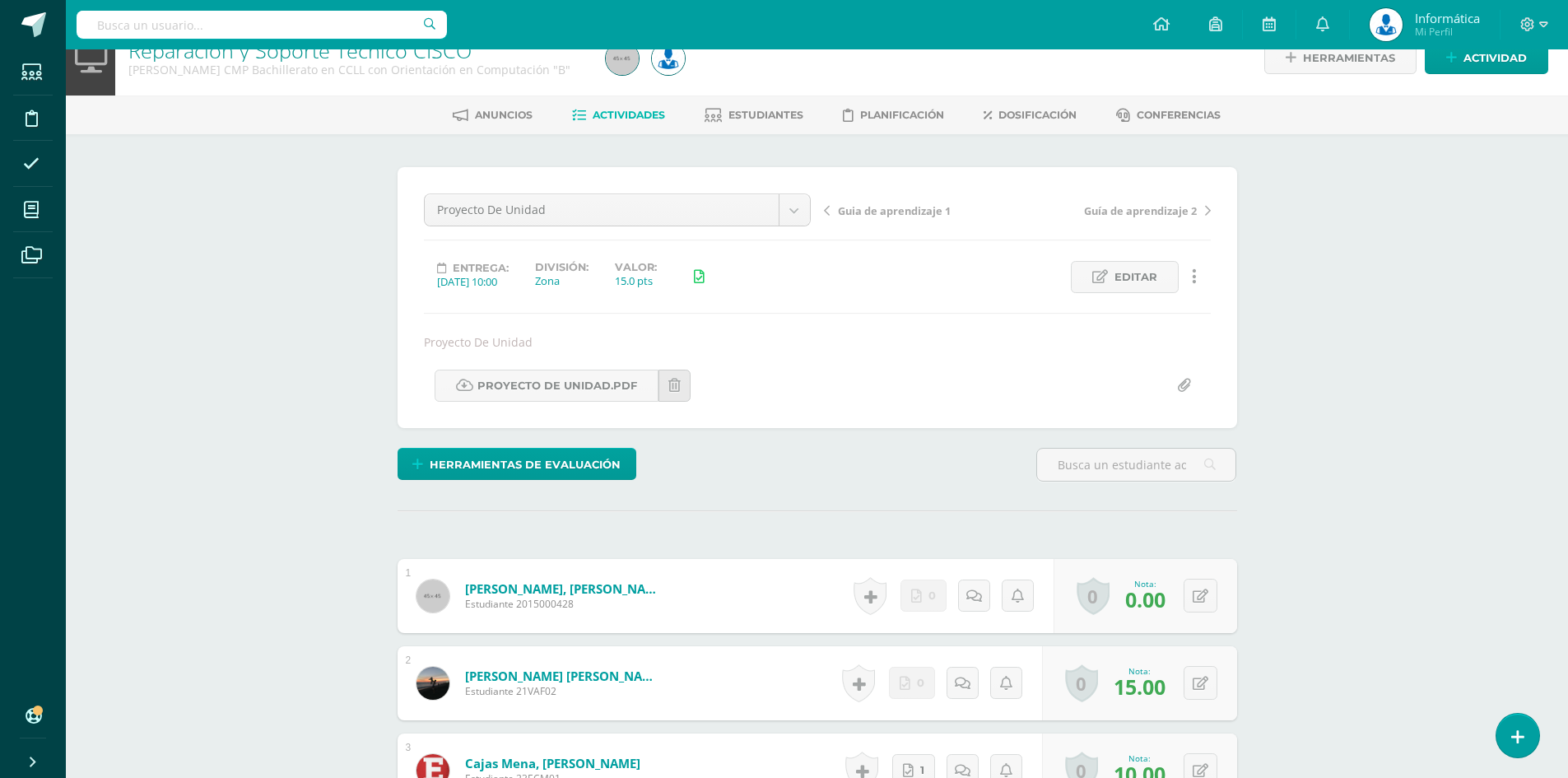
scroll to position [0, 0]
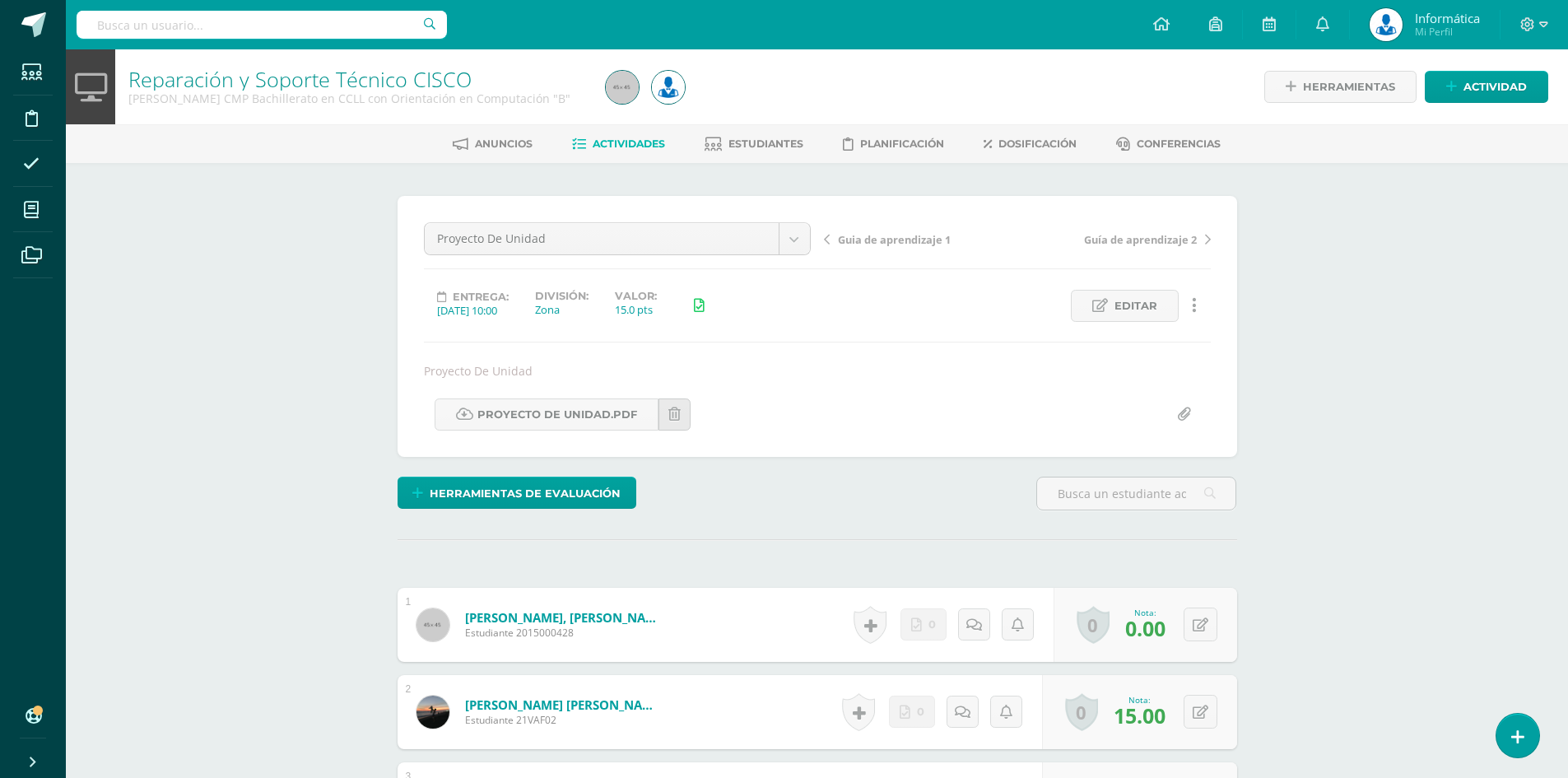
click at [814, 235] on div "Proyecto De Unidad Guia de aprendizaje 3 Plataforma CISCO Guia de aprendizaje 1…" at bounding box center [617, 245] width 400 height 46
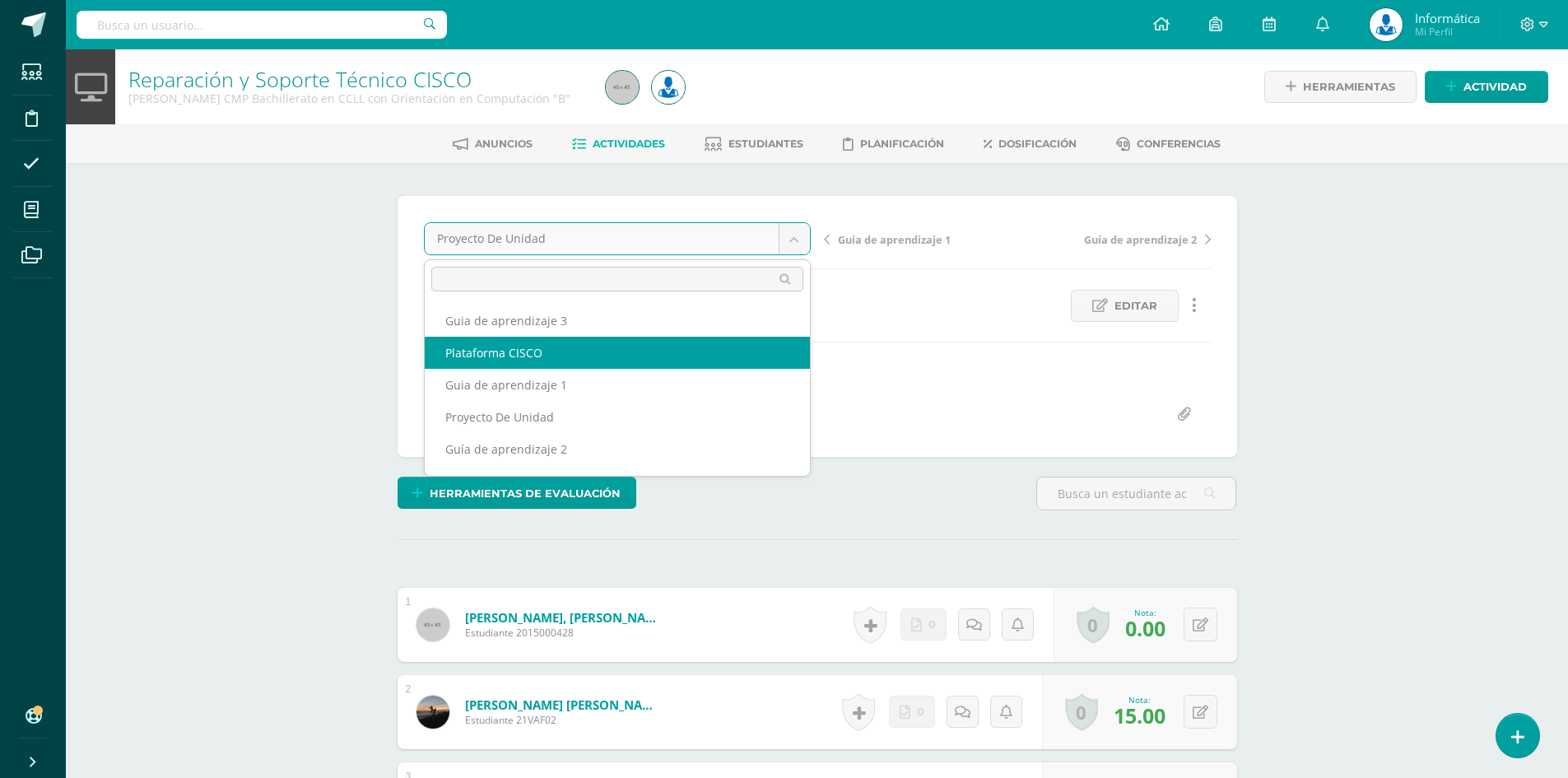
select select "/dashboard/teacher/grade-activity/176292/"
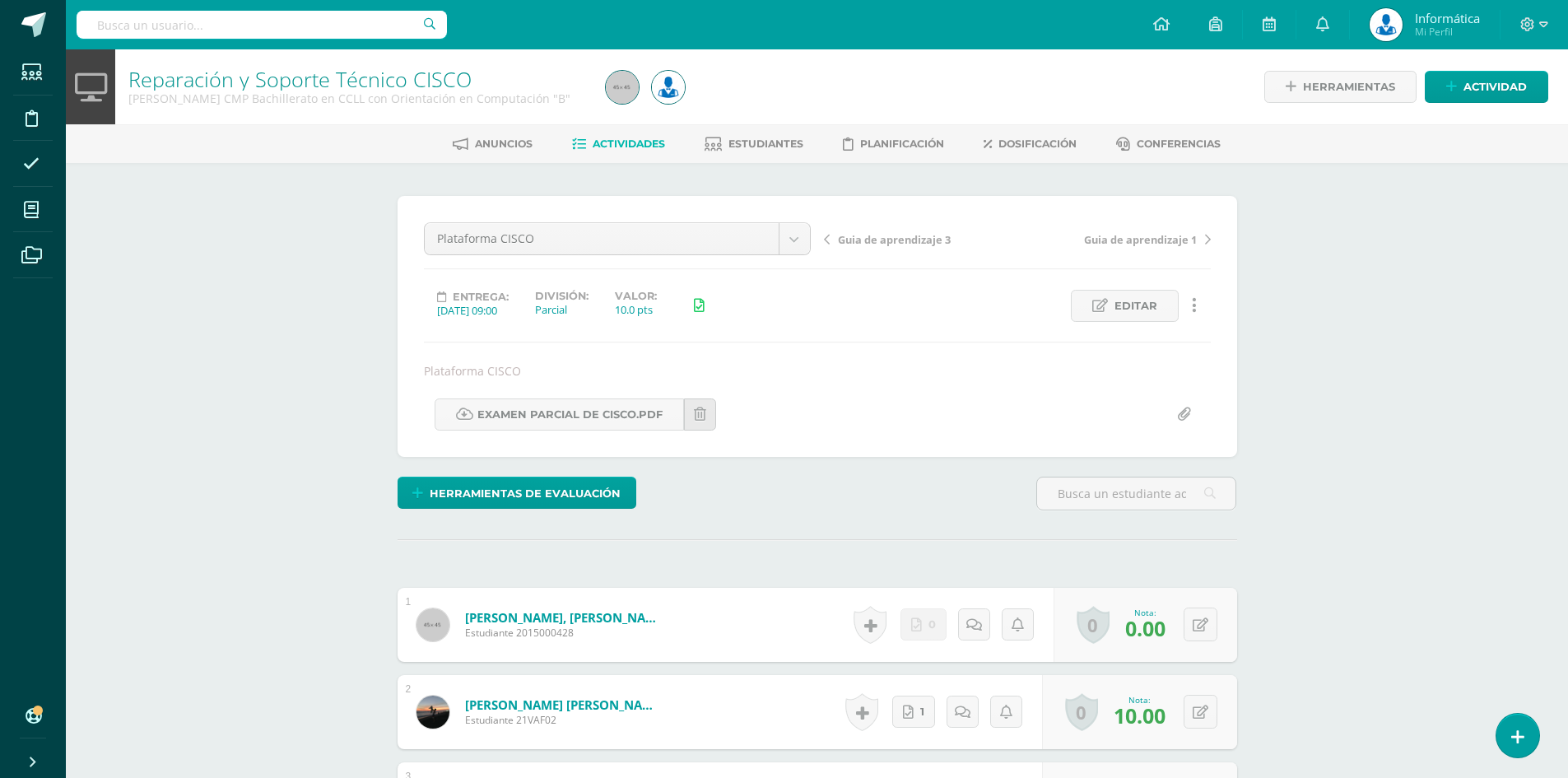
scroll to position [82, 0]
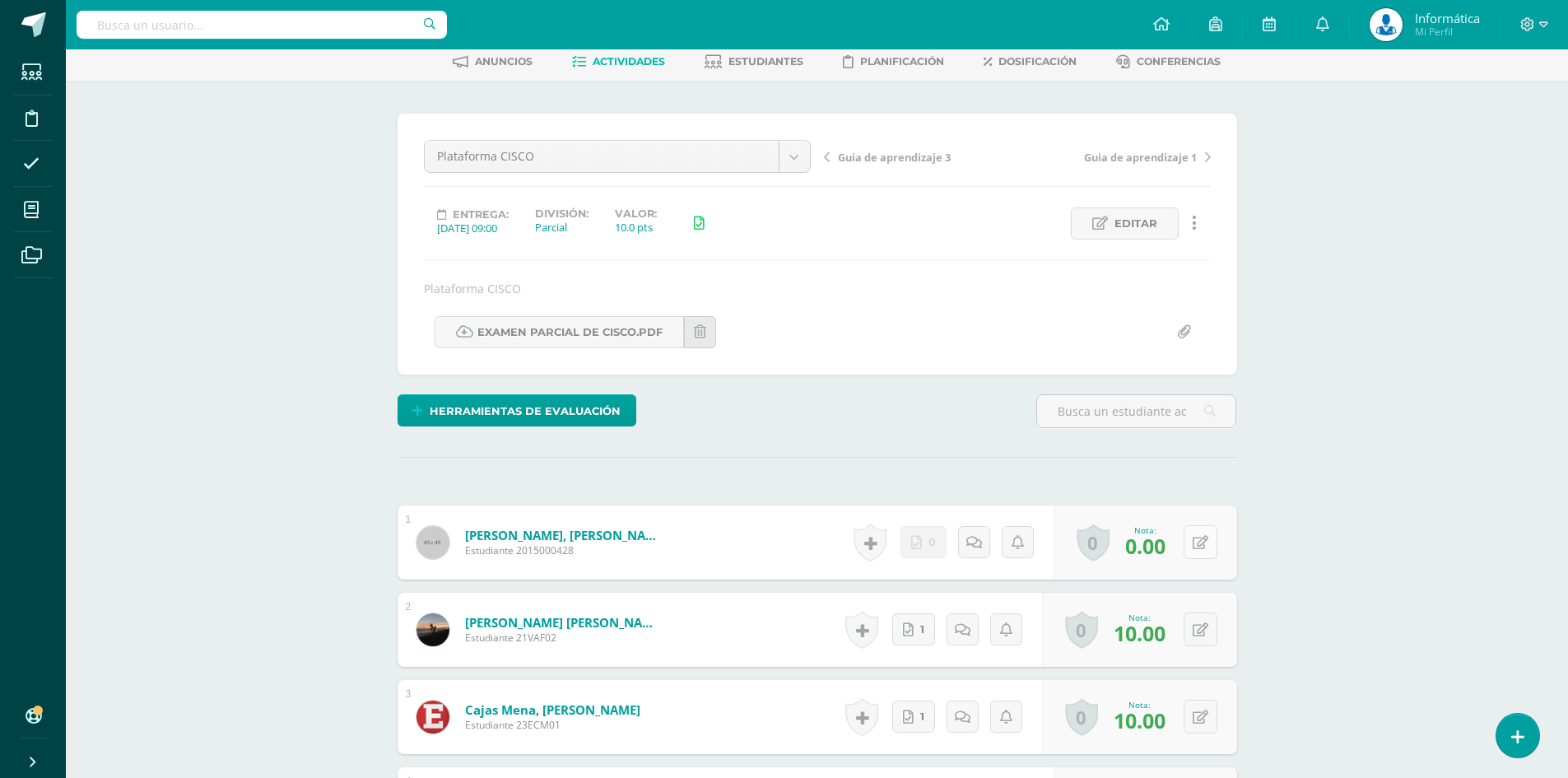
click at [1200, 540] on button at bounding box center [1200, 542] width 34 height 34
type input "0"
type input "10"
click at [1171, 551] on icon at bounding box center [1168, 547] width 15 height 14
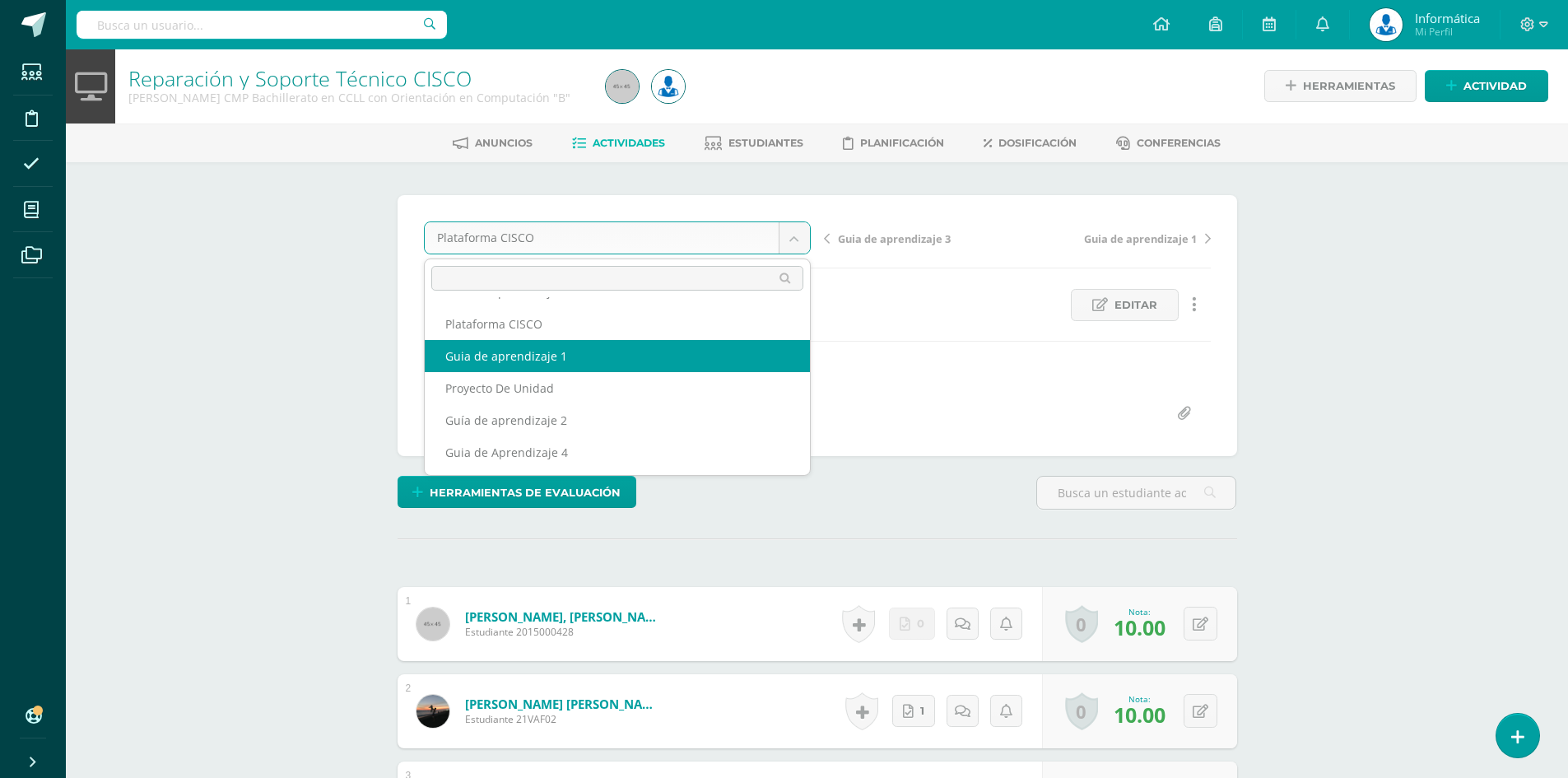
scroll to position [83, 0]
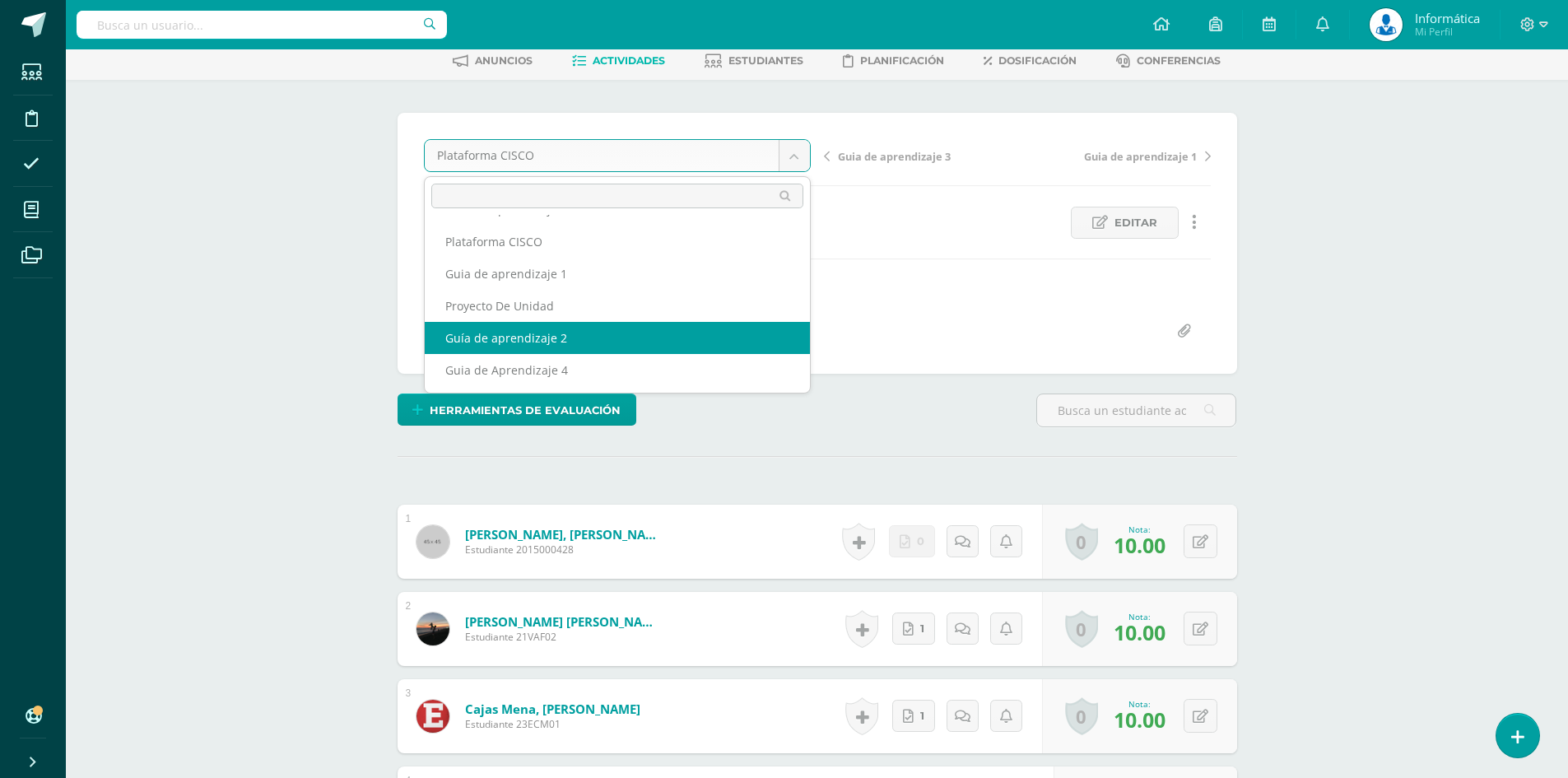
select select "/dashboard/teacher/grade-activity/175330/"
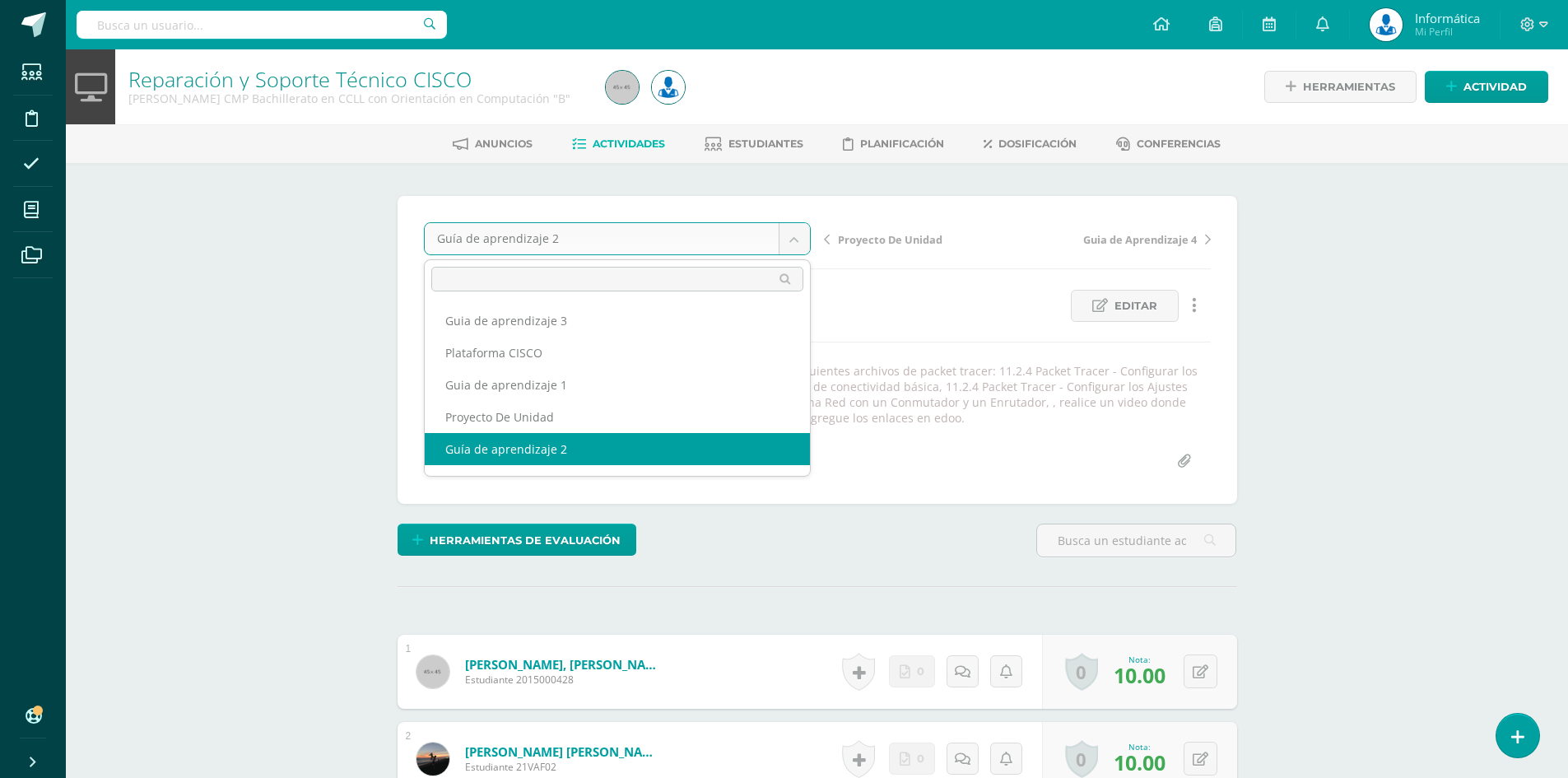
scroll to position [1, 0]
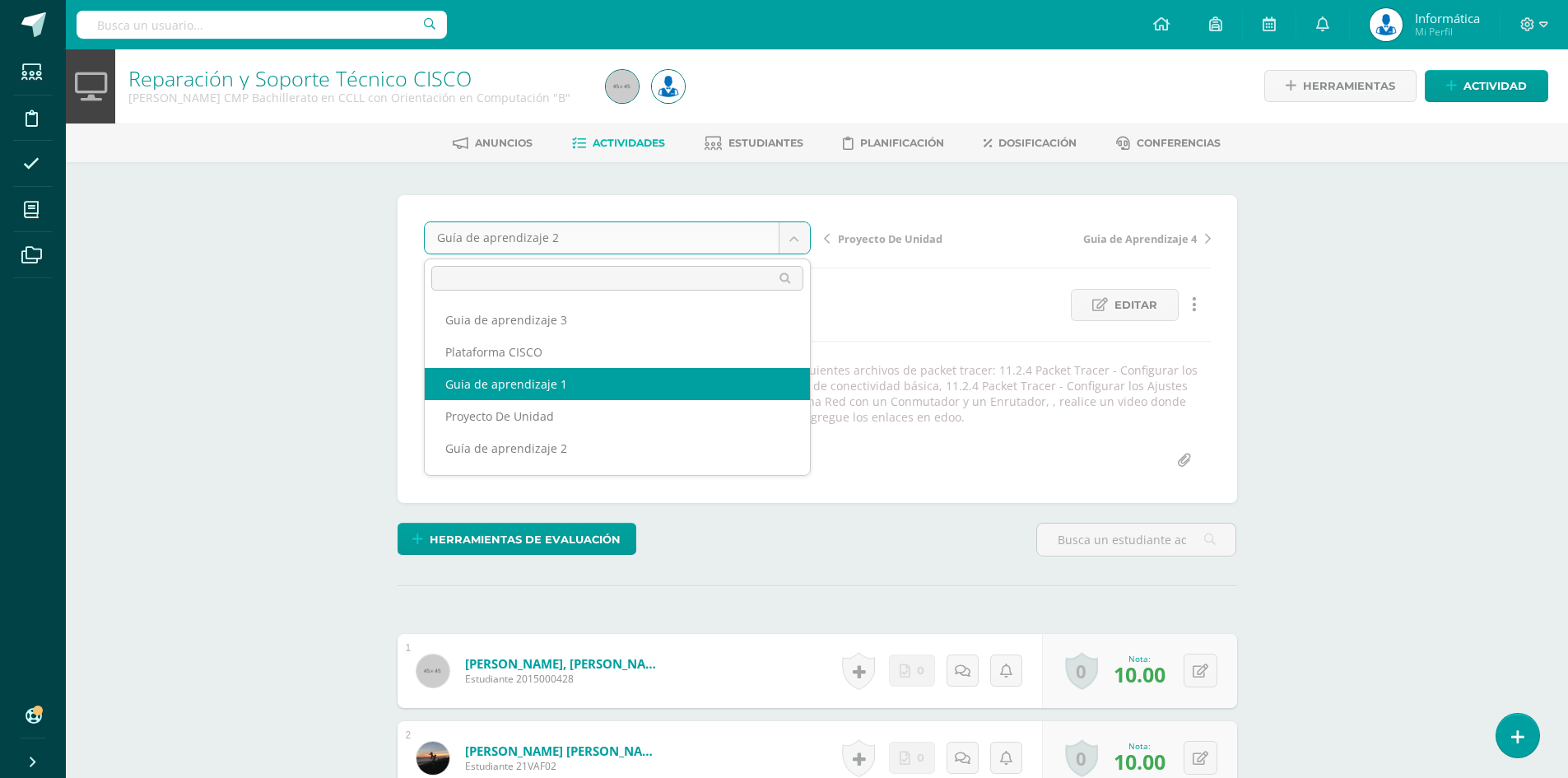
select select "/dashboard/teacher/grade-activity/176236/"
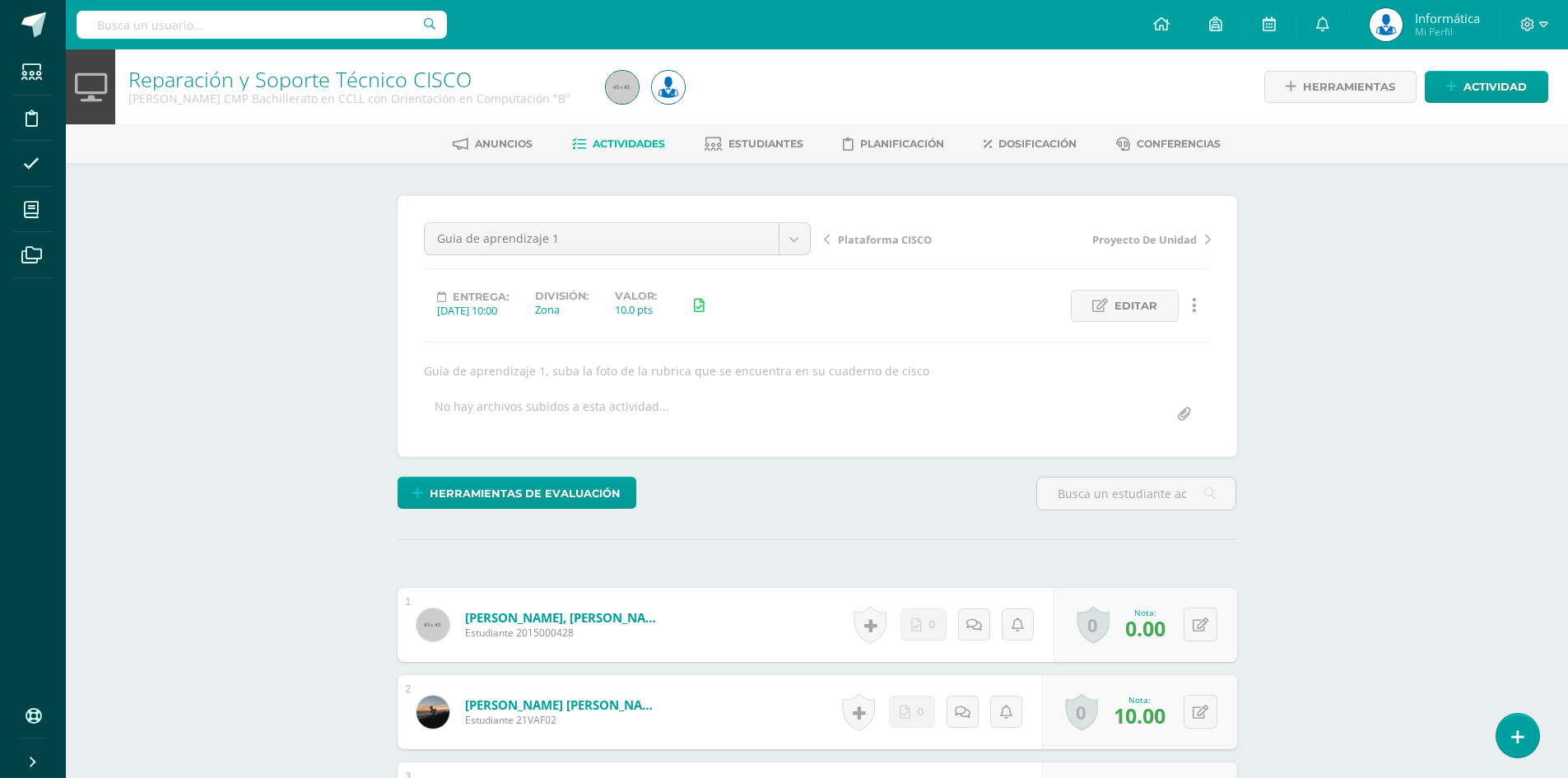
scroll to position [164, 0]
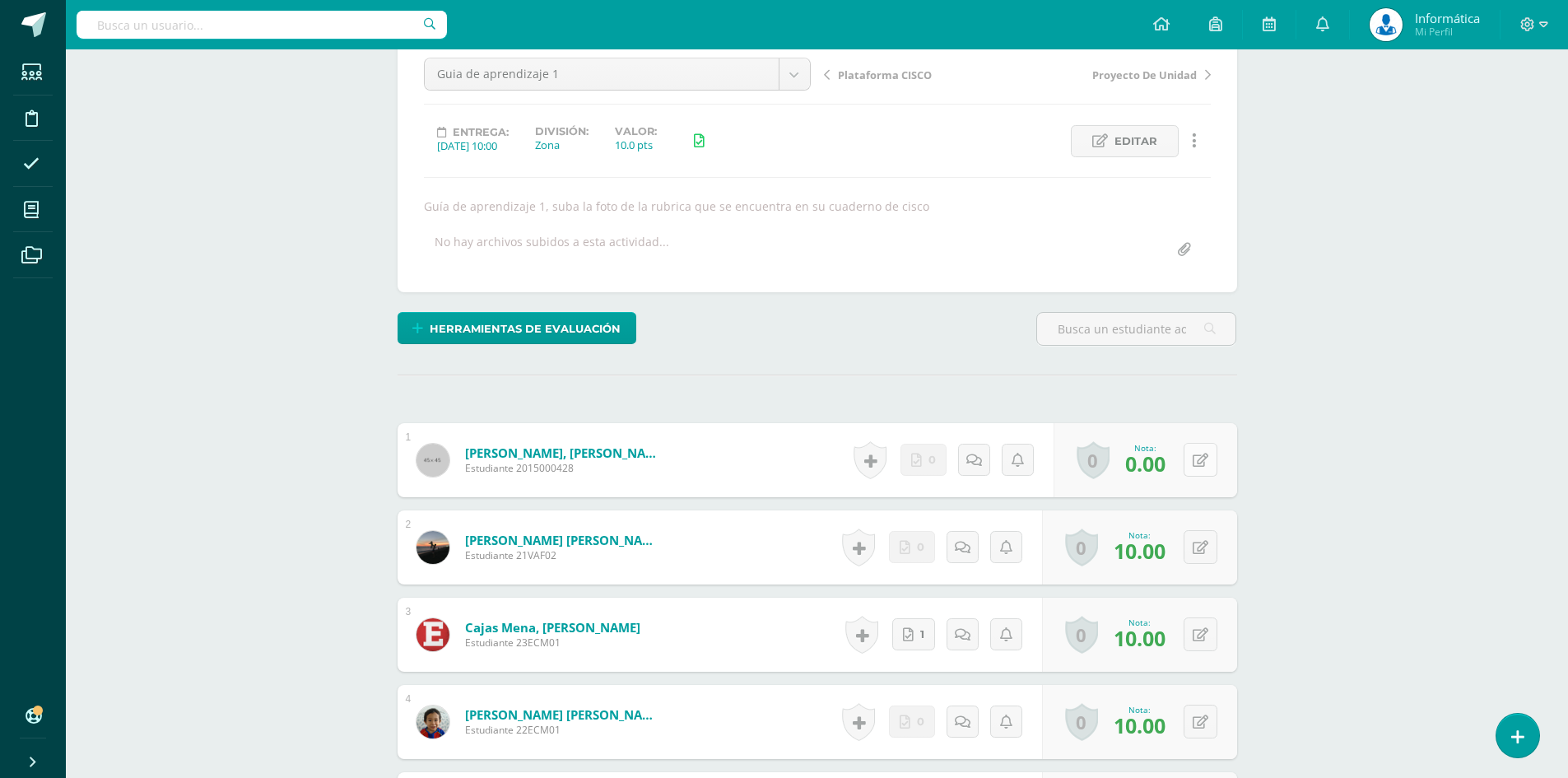
click at [1208, 463] on button at bounding box center [1200, 460] width 34 height 34
type input "10"
click at [1172, 461] on icon at bounding box center [1168, 465] width 15 height 14
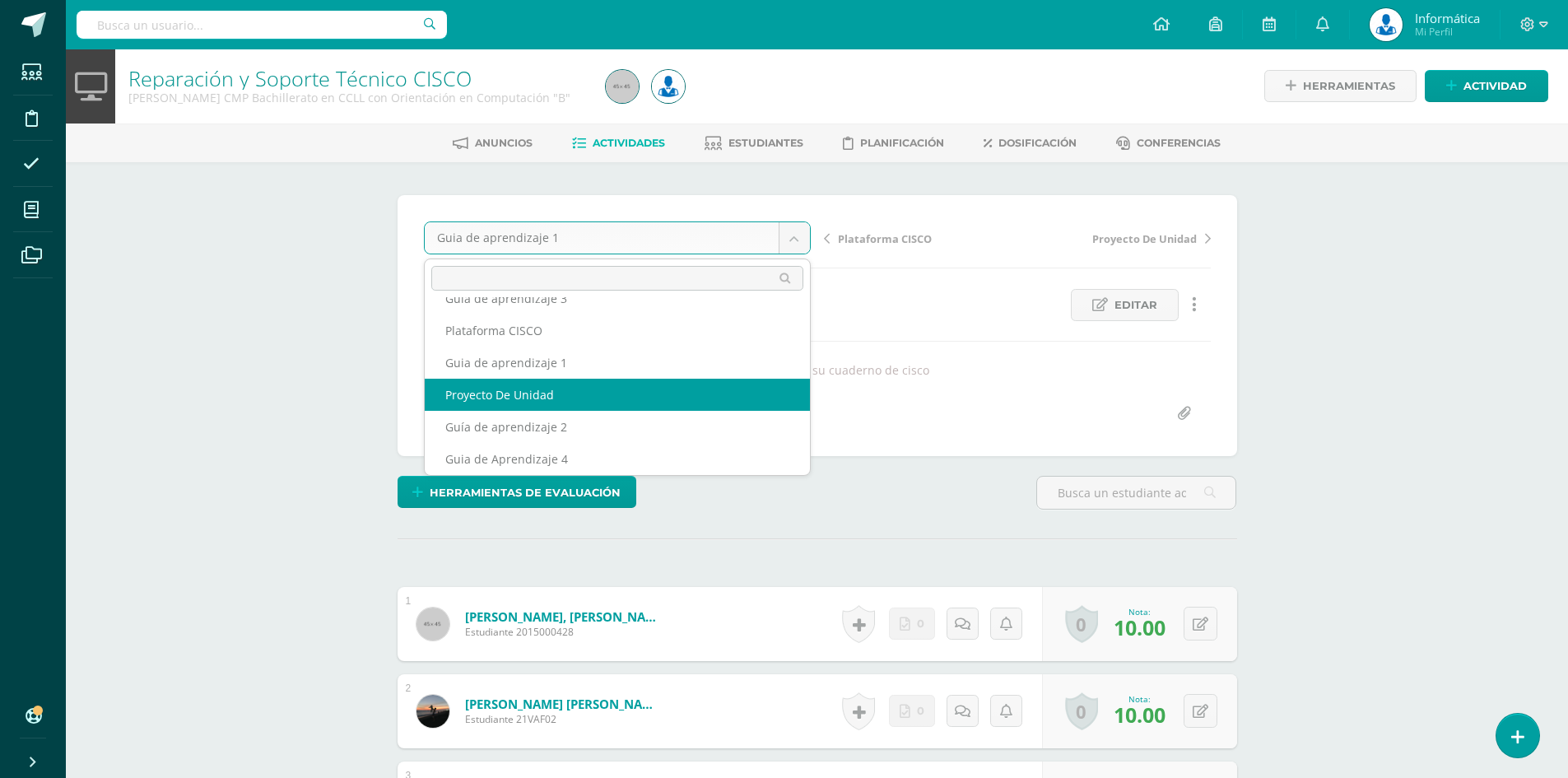
select select "/dashboard/teacher/grade-activity/176212/"
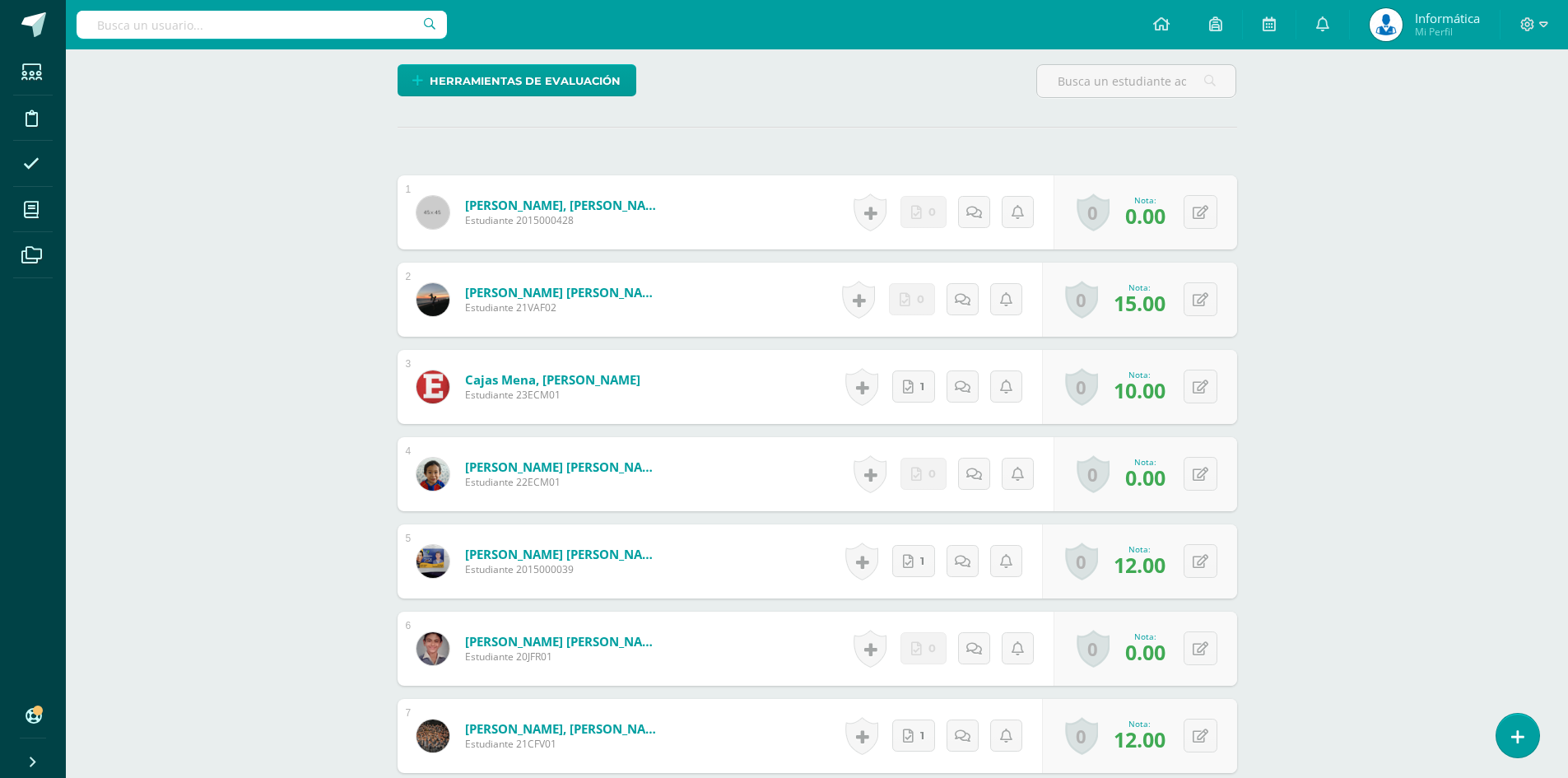
scroll to position [248, 0]
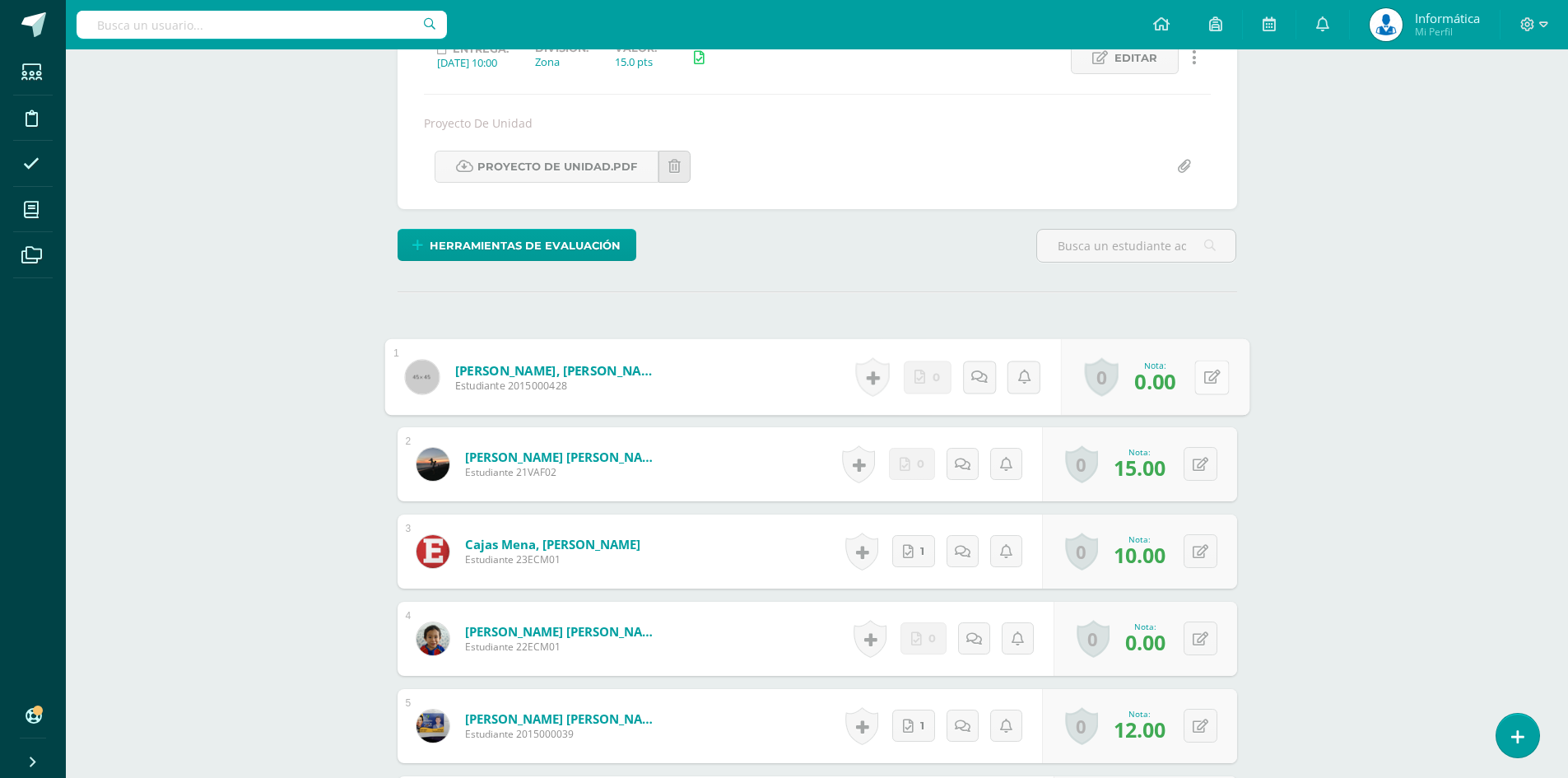
click at [1197, 363] on button at bounding box center [1210, 377] width 34 height 34
type input "10"
click at [1163, 391] on link at bounding box center [1168, 383] width 33 height 33
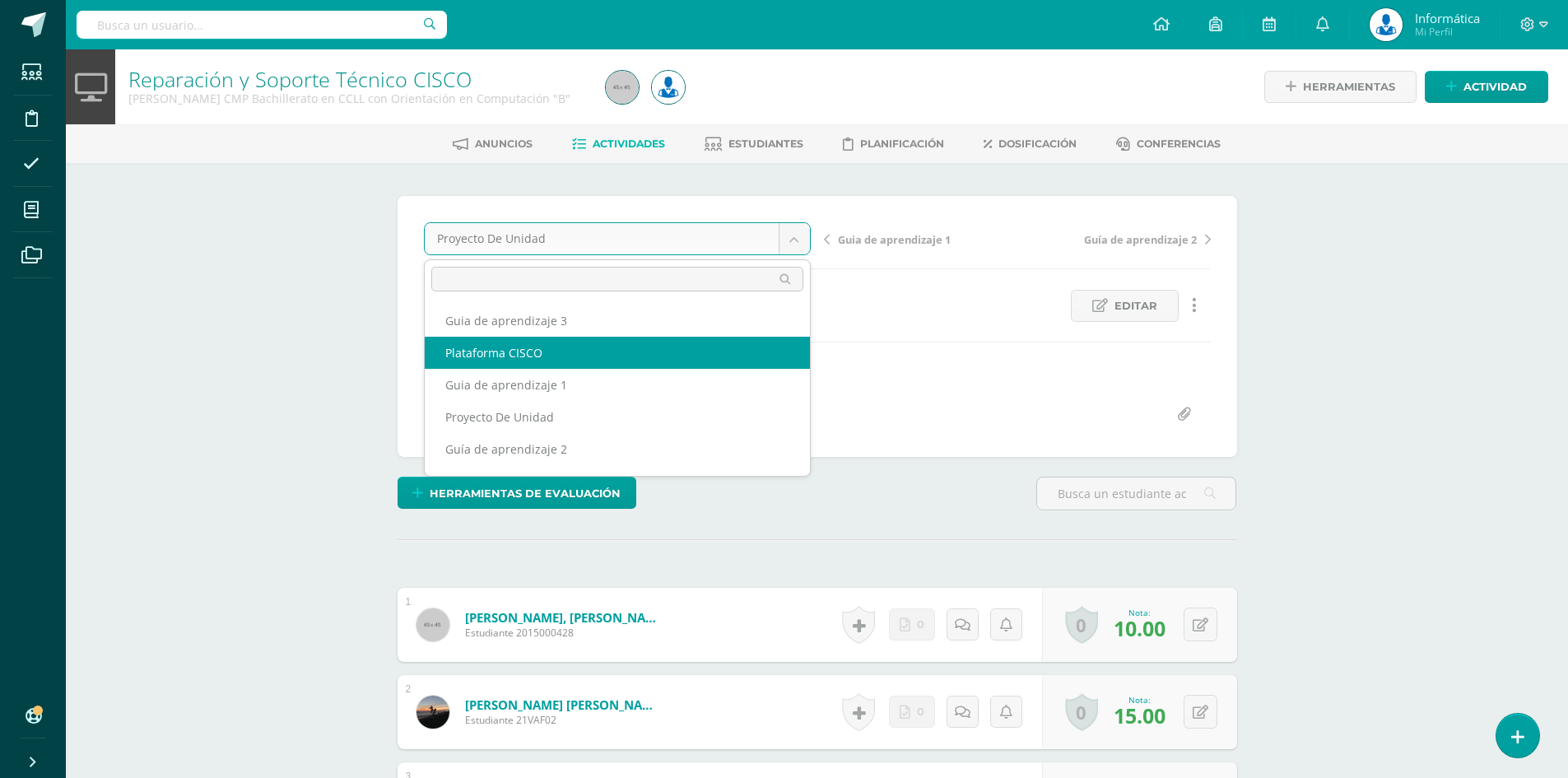
select select "/dashboard/teacher/grade-activity/176292/"
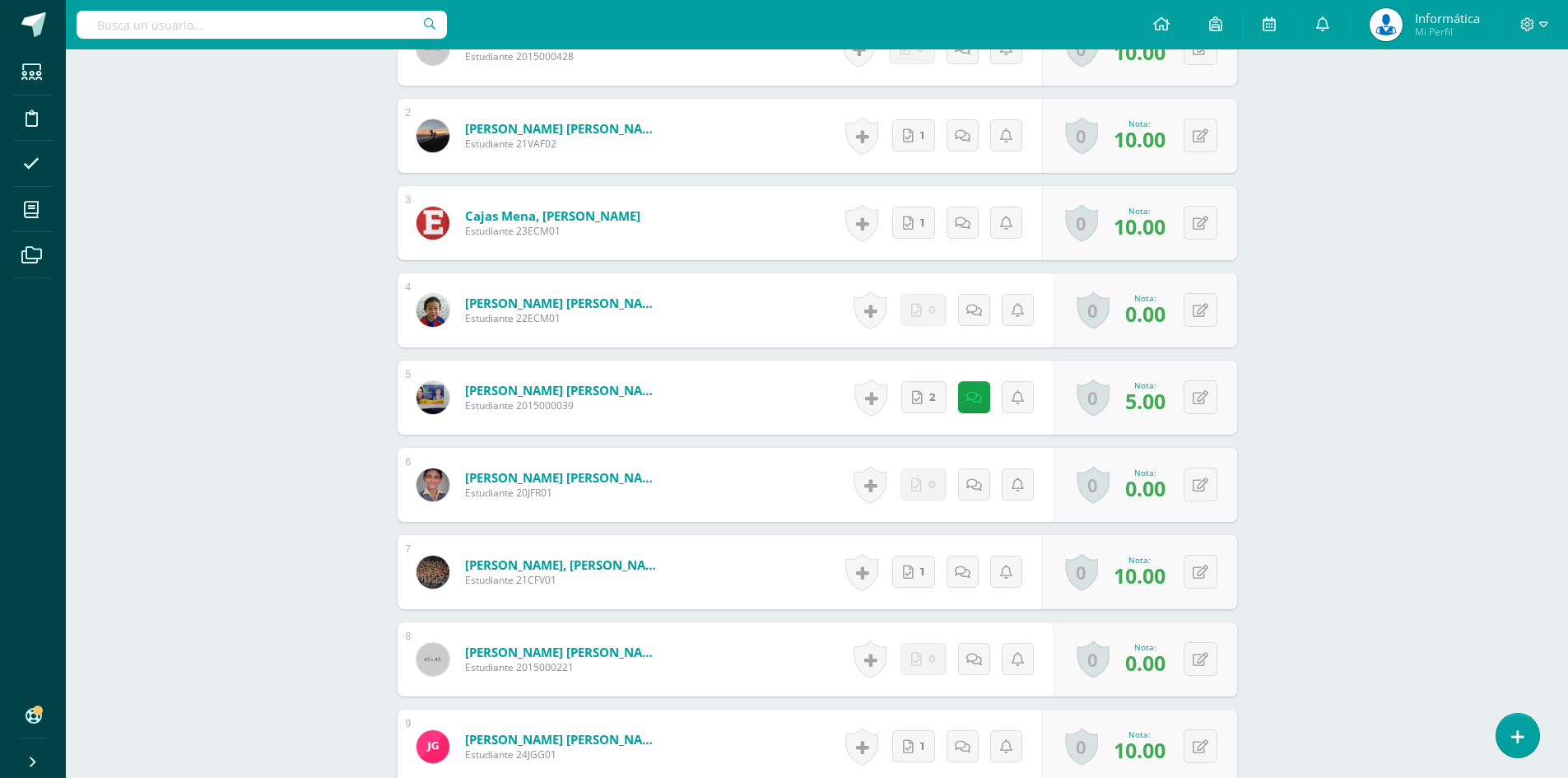
scroll to position [741, 0]
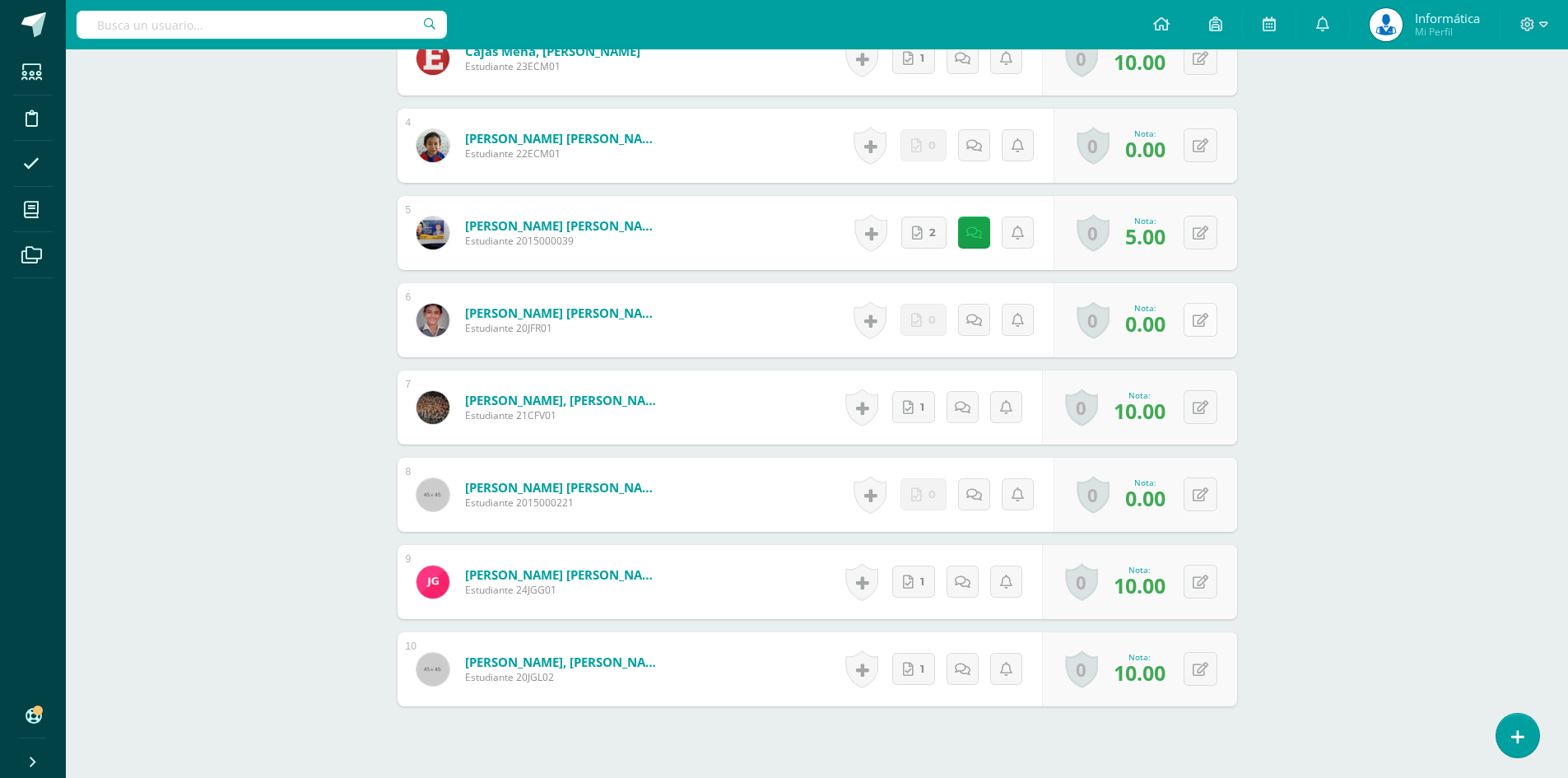
click at [1200, 329] on button at bounding box center [1200, 319] width 34 height 34
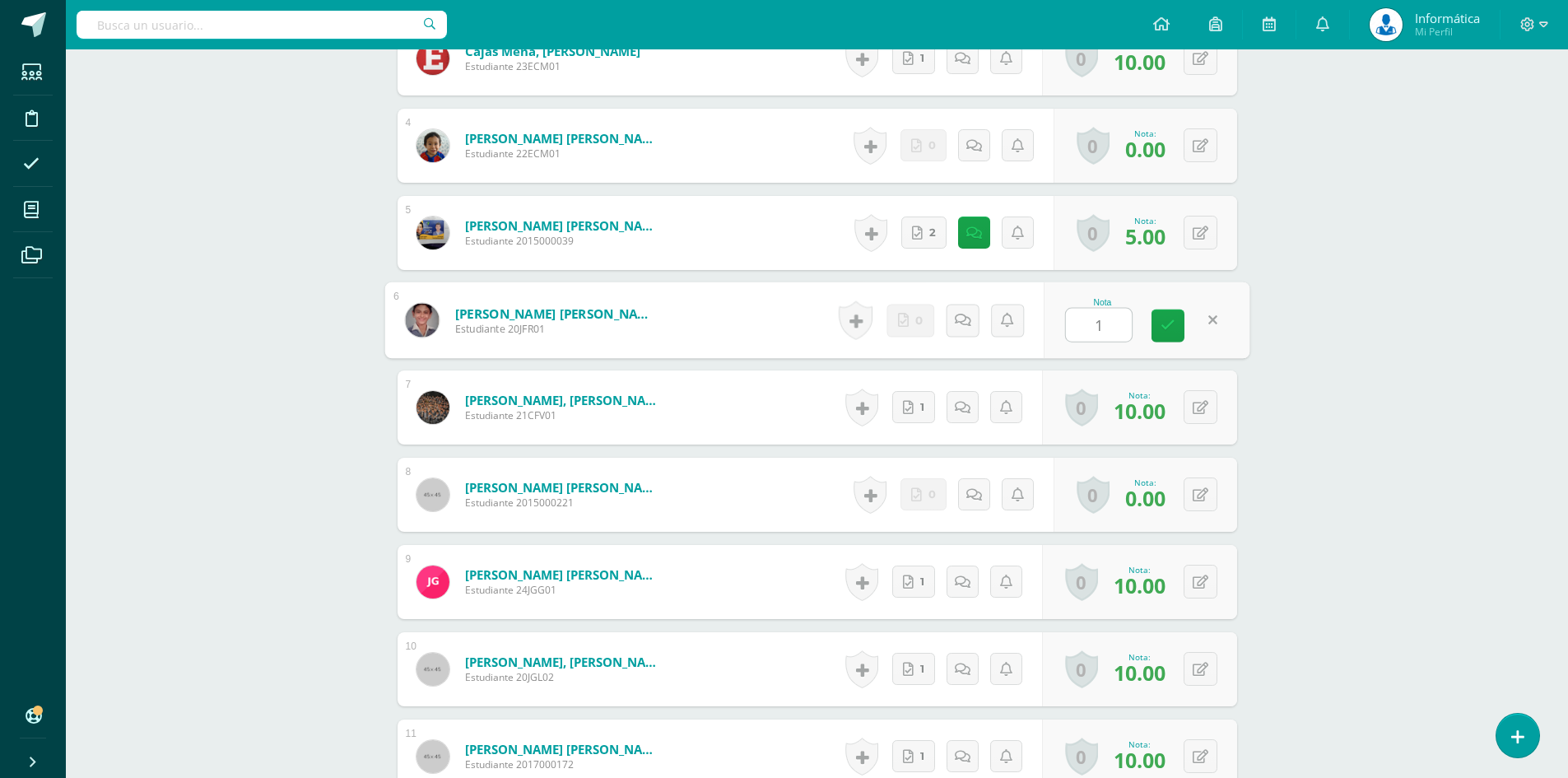
type input "10"
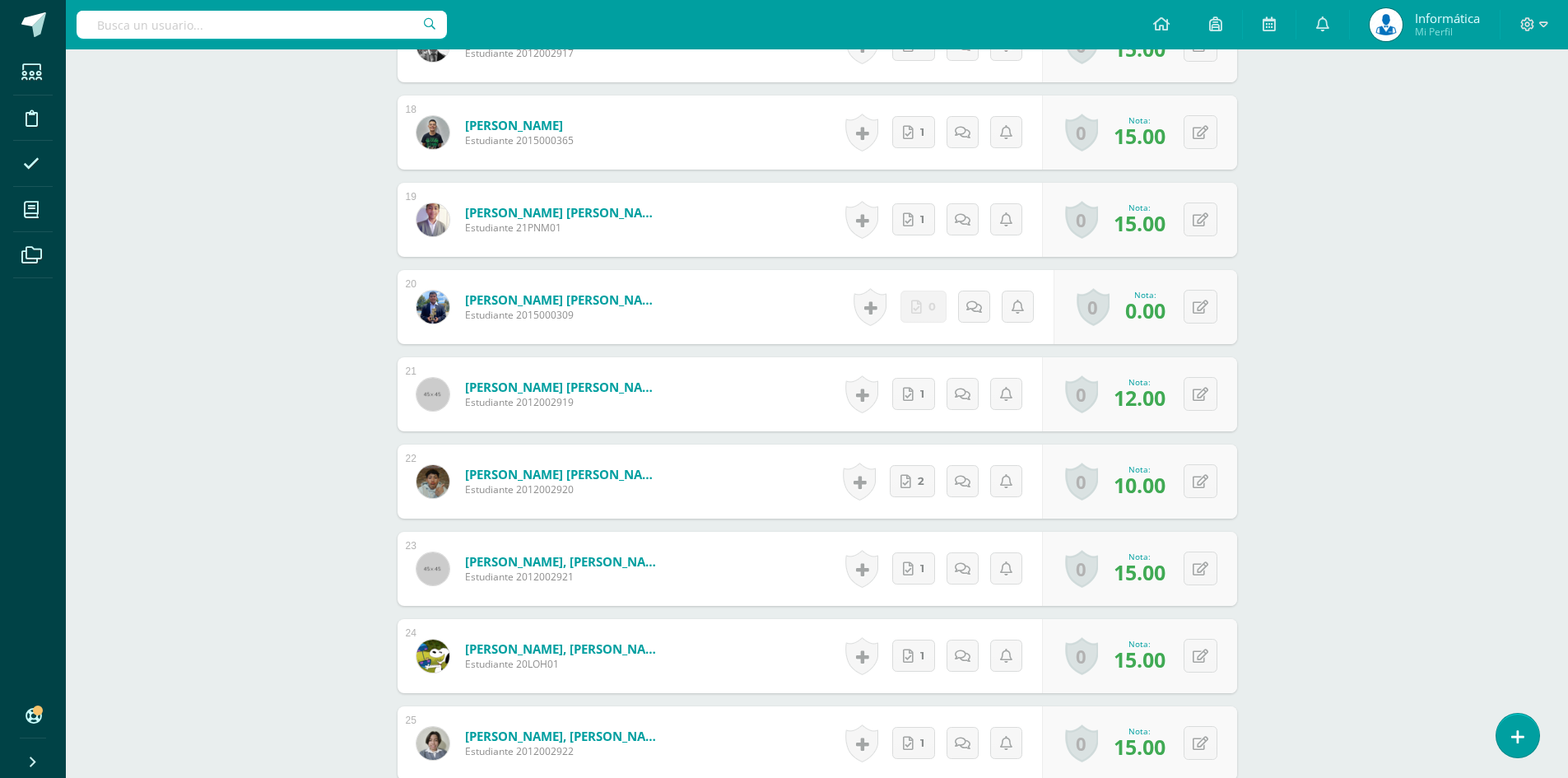
scroll to position [1729, 0]
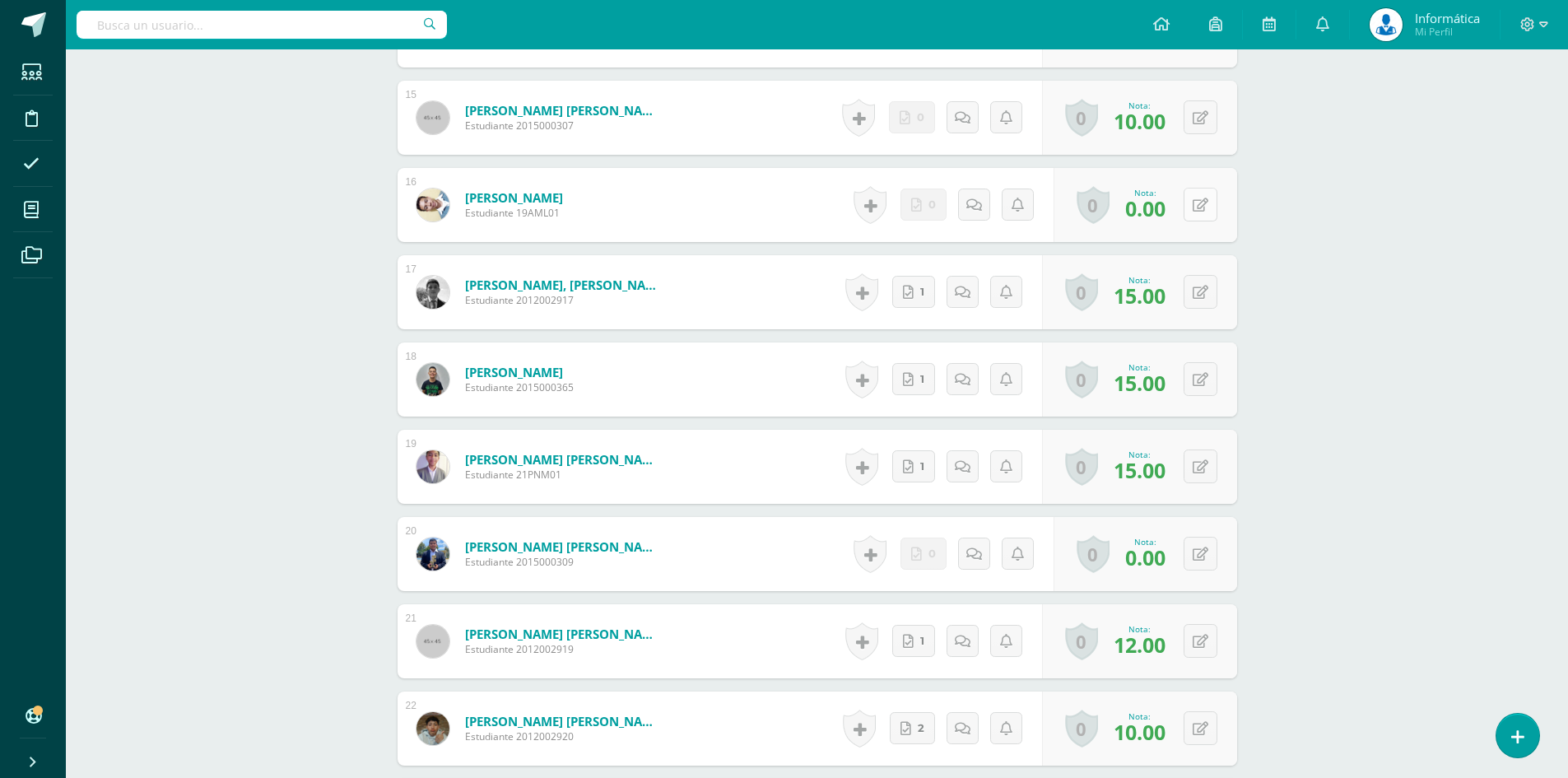
click at [1192, 204] on button at bounding box center [1200, 204] width 34 height 34
type input "15"
click at [1168, 206] on icon at bounding box center [1168, 209] width 15 height 14
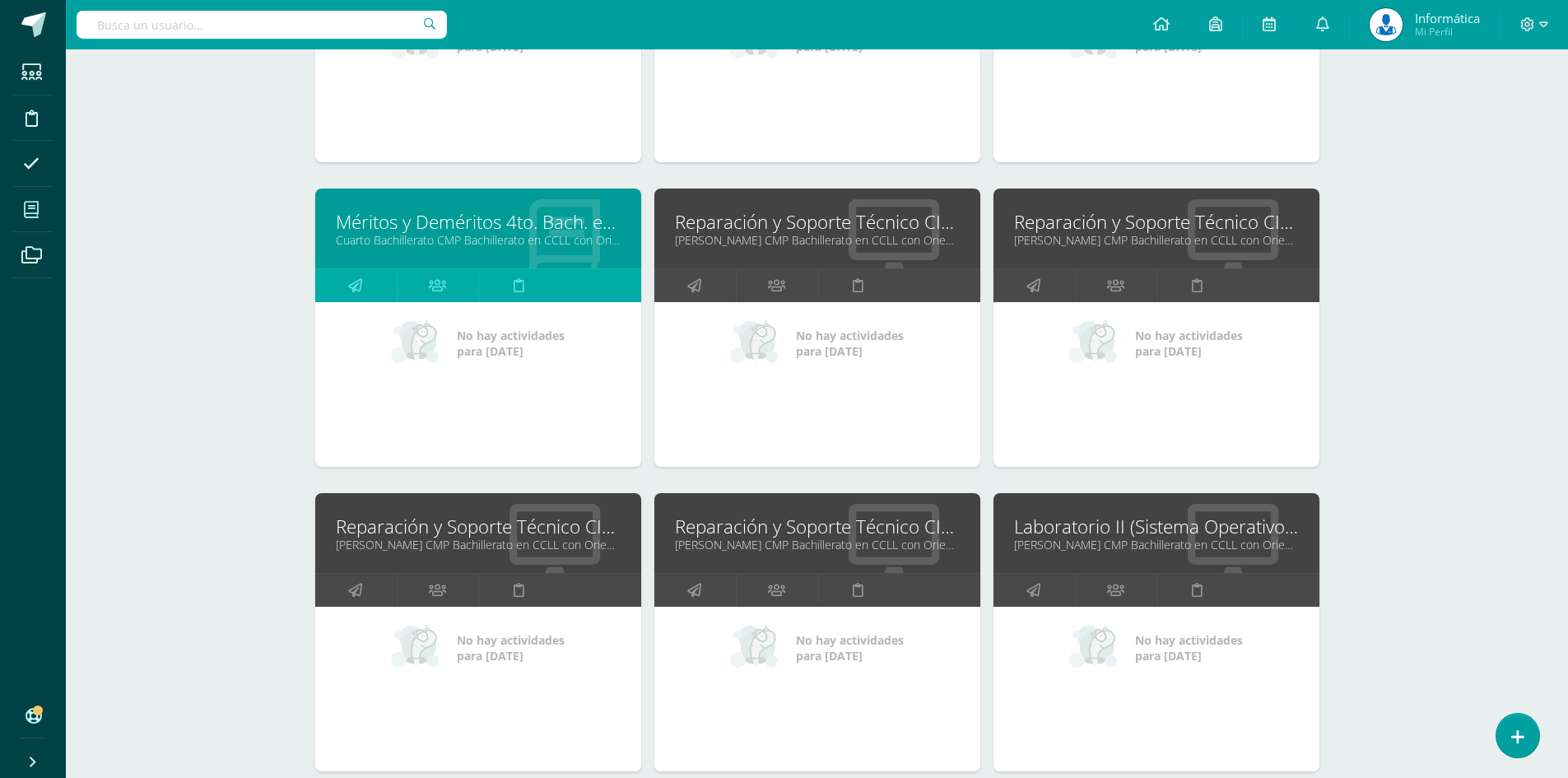
scroll to position [3856, 0]
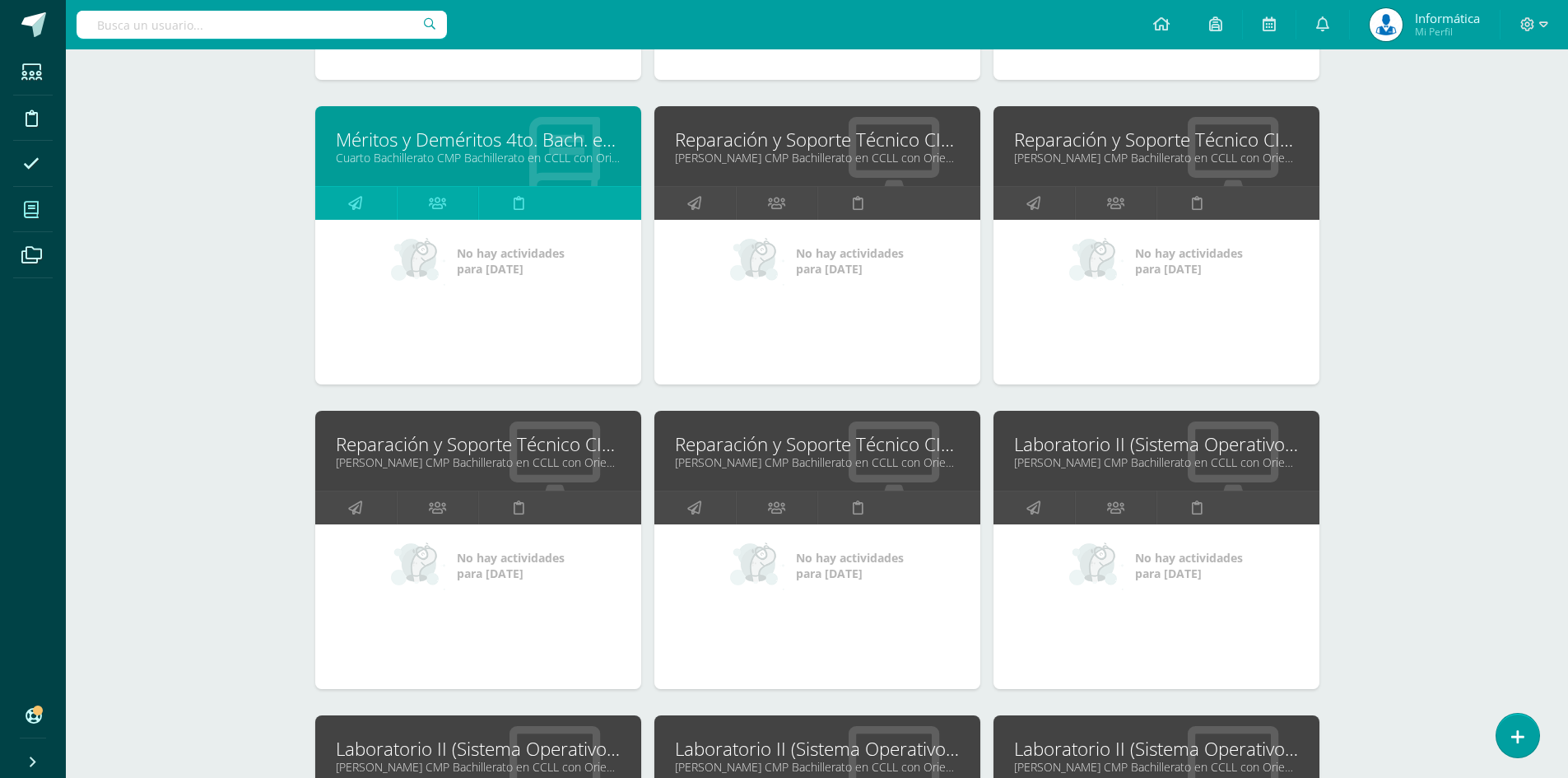
click at [826, 447] on link "Reparación y Soporte Técnico CISCO" at bounding box center [817, 444] width 285 height 26
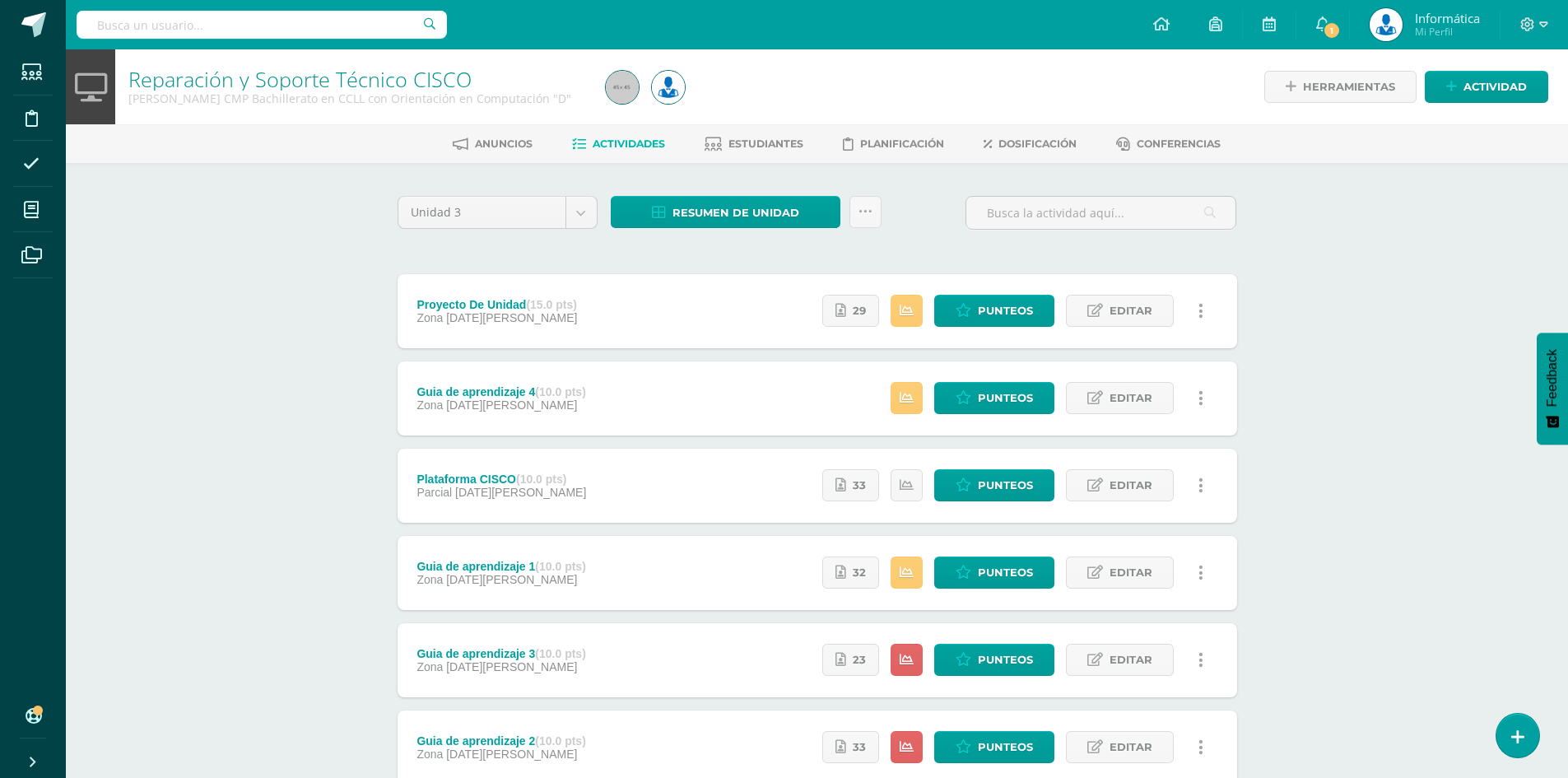
scroll to position [116, 0]
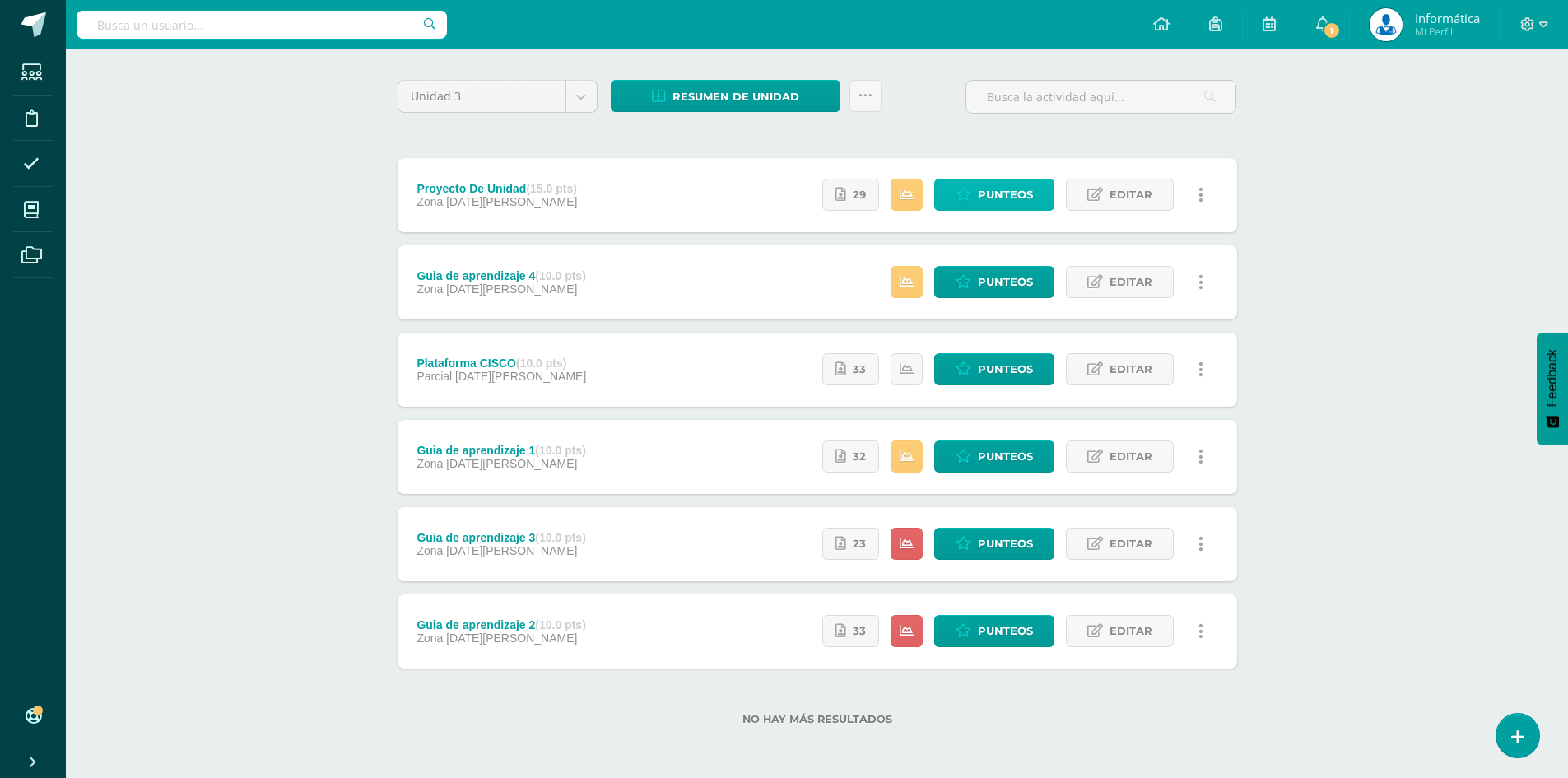
click at [1001, 195] on span "Punteos" at bounding box center [1005, 194] width 55 height 30
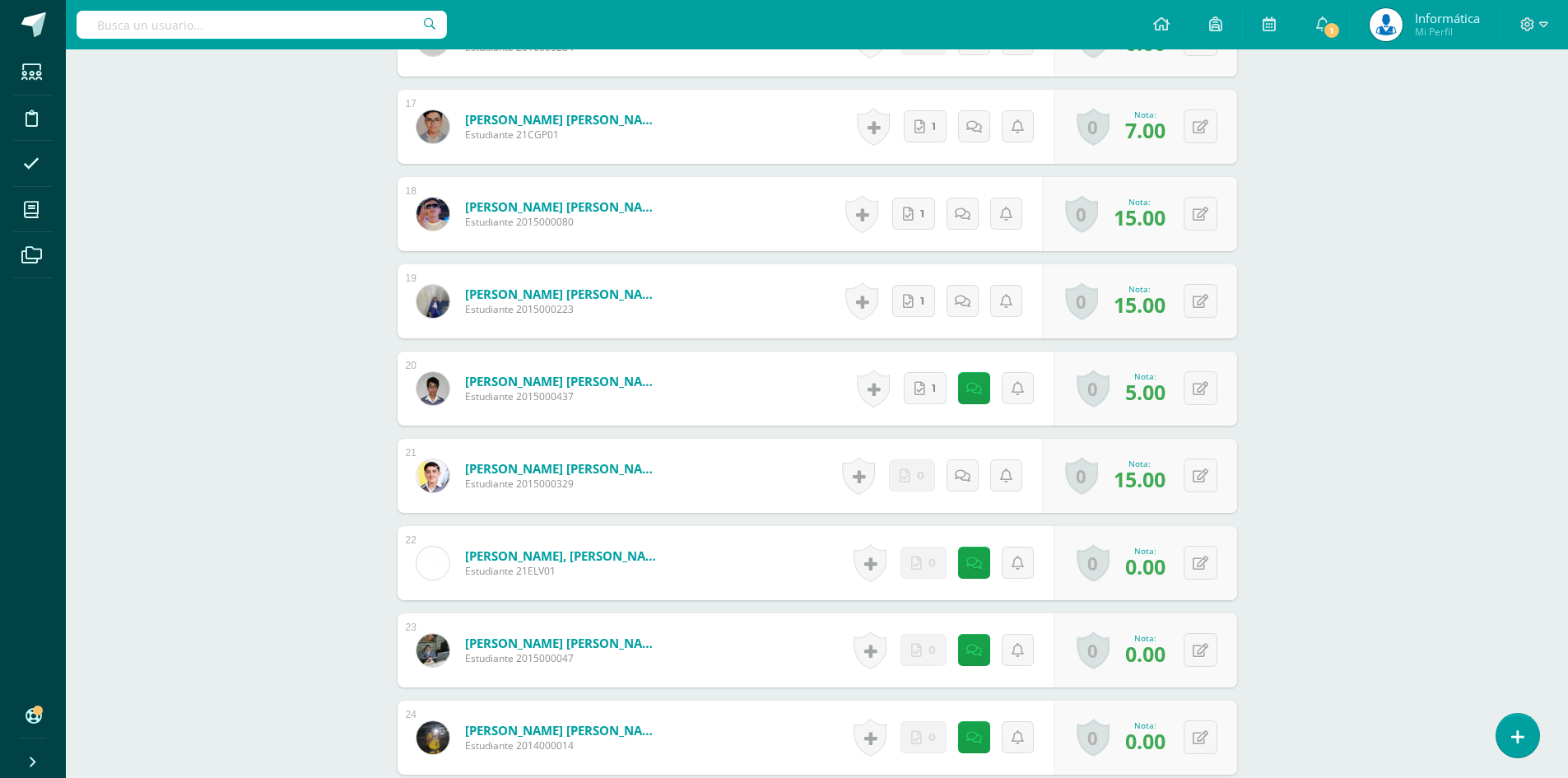
scroll to position [1730, 0]
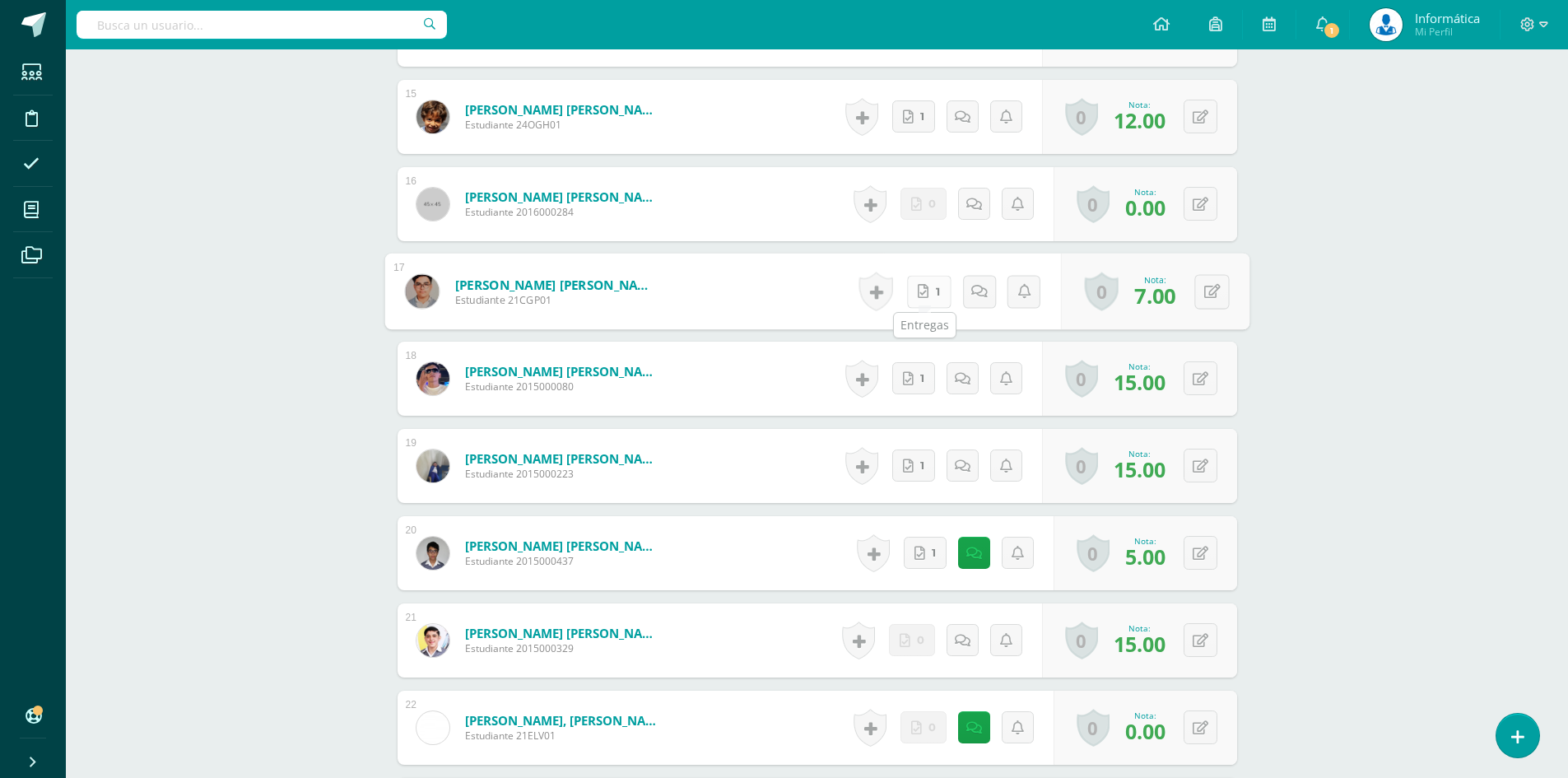
click at [929, 291] on link "1" at bounding box center [928, 292] width 44 height 33
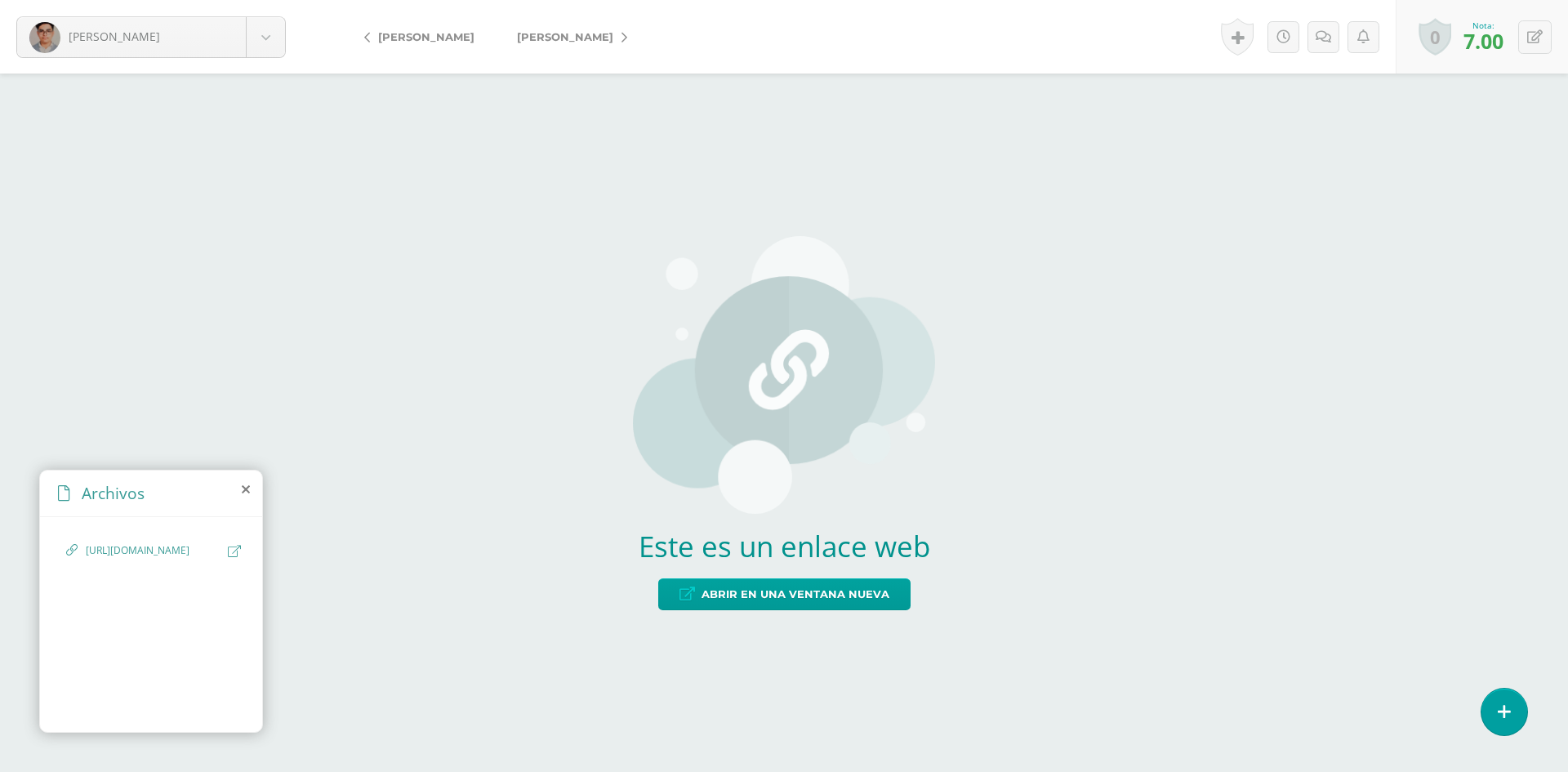
click at [235, 556] on icon at bounding box center [234, 550] width 13 height 12
click at [1541, 38] on icon at bounding box center [1534, 37] width 16 height 14
type input "10"
click at [1487, 43] on link at bounding box center [1496, 42] width 32 height 32
